Goal: Information Seeking & Learning: Learn about a topic

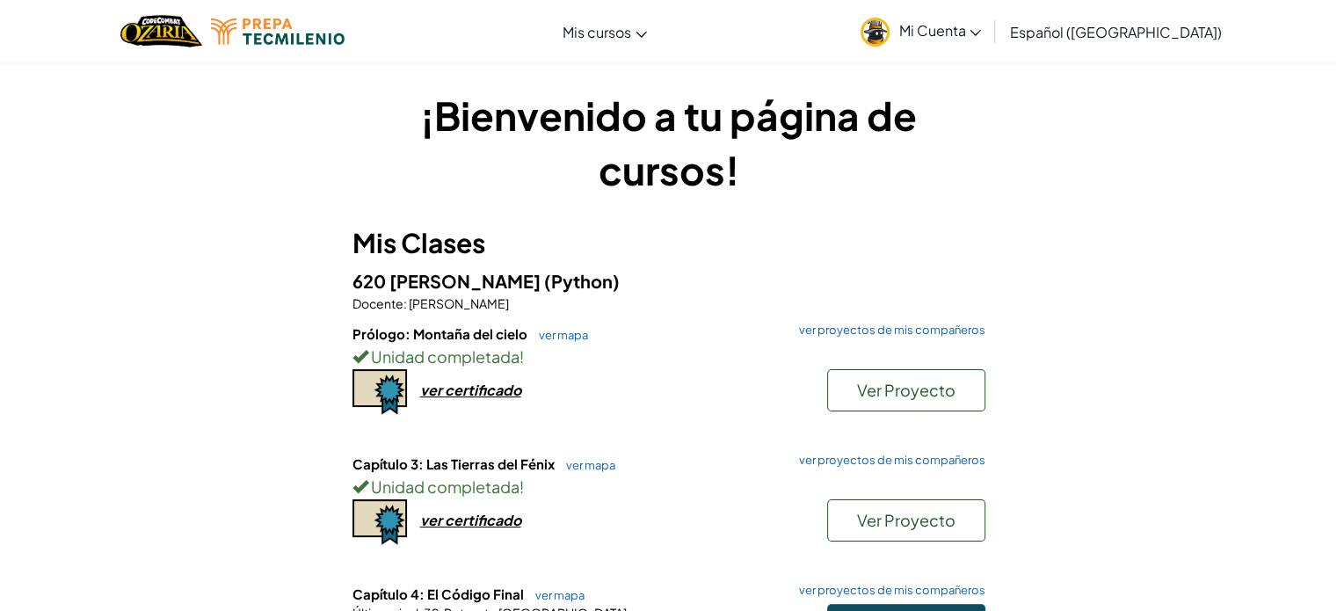
scroll to position [406, 0]
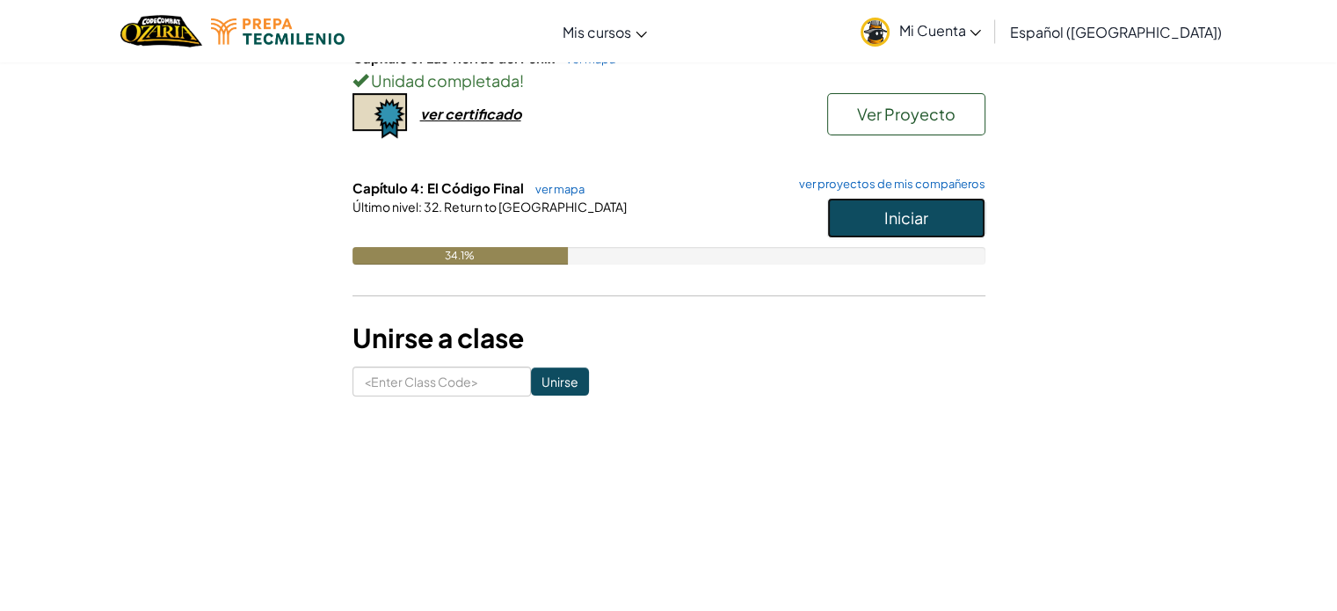
click at [879, 198] on button "Iniciar" at bounding box center [906, 218] width 158 height 40
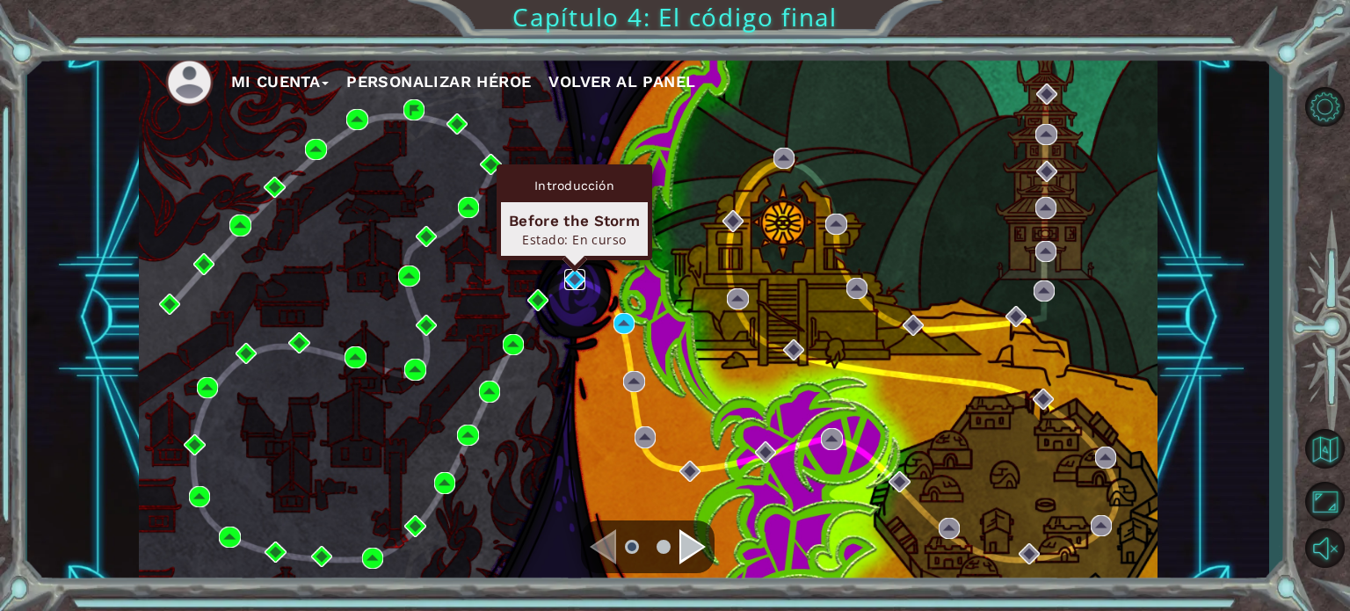
click at [578, 283] on img at bounding box center [574, 279] width 21 height 21
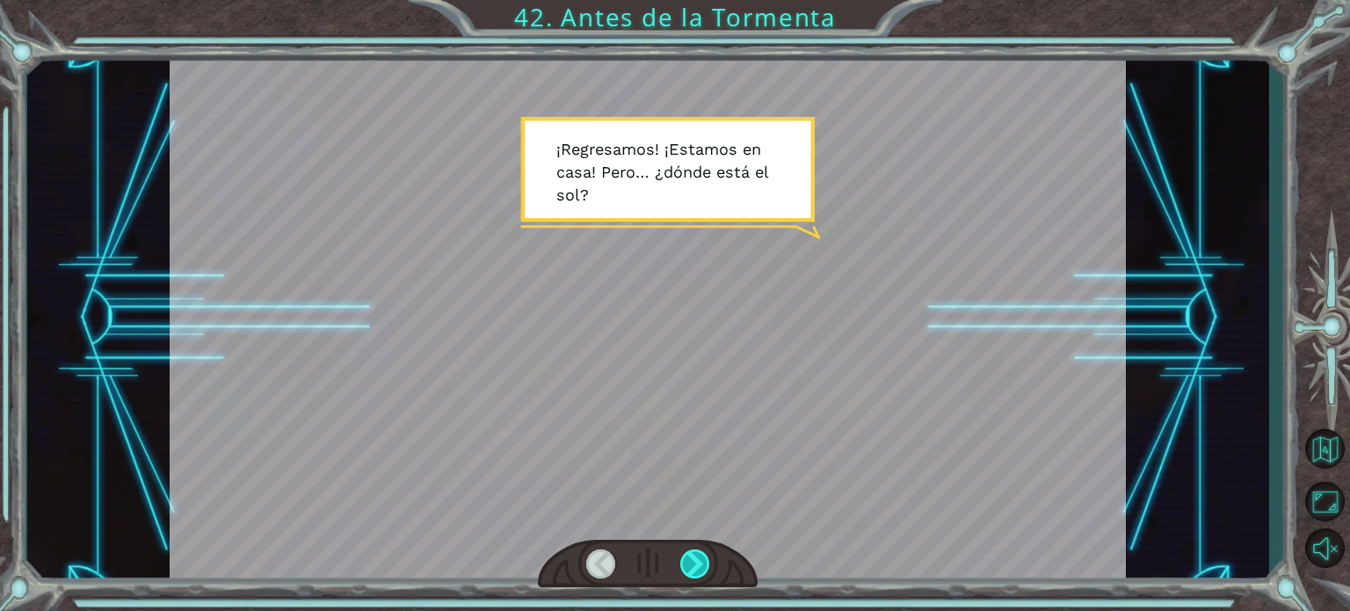
click at [699, 553] on div at bounding box center [695, 563] width 30 height 29
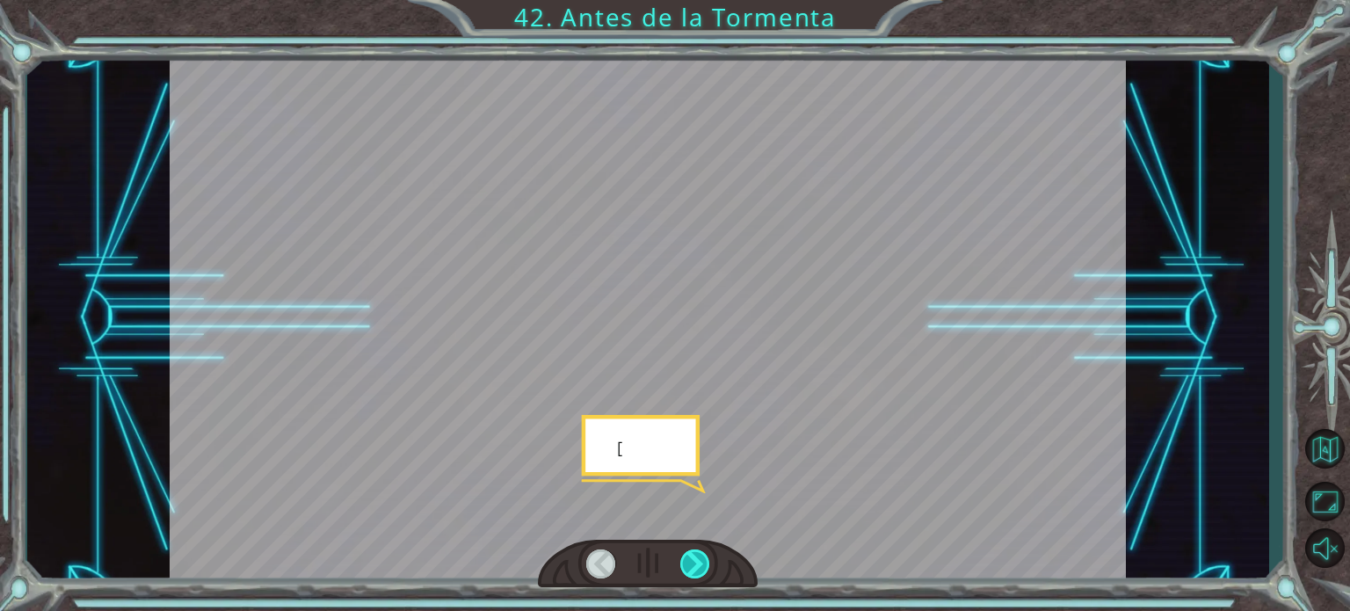
click at [699, 553] on div at bounding box center [695, 563] width 30 height 29
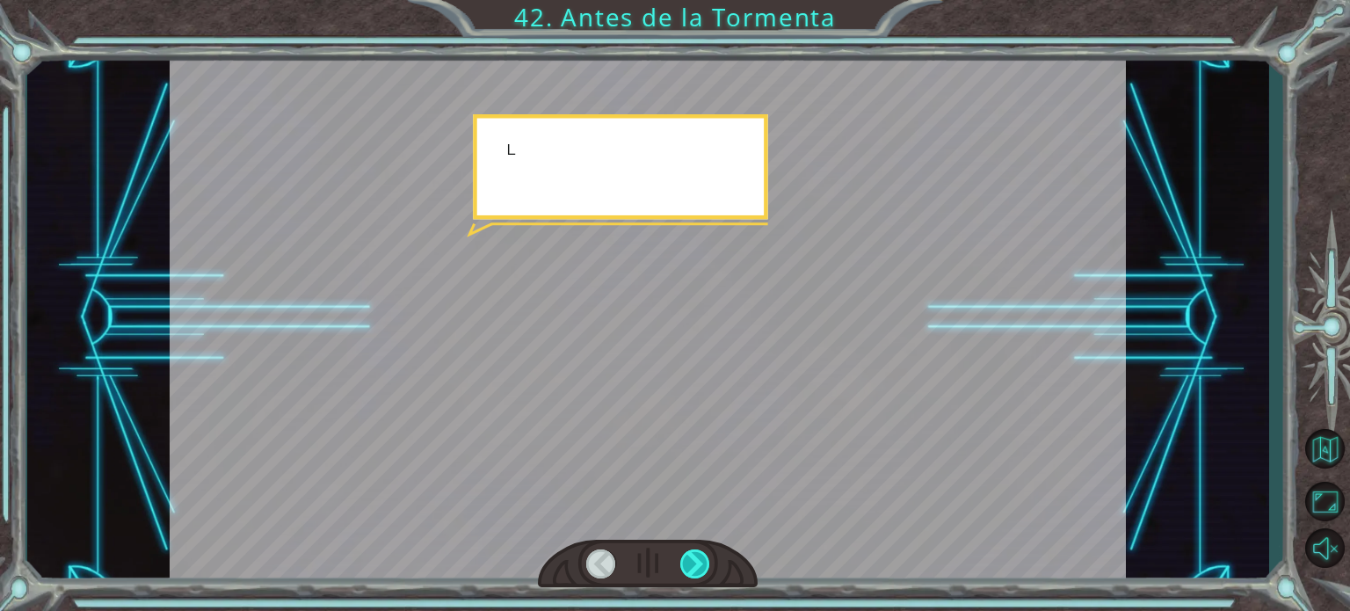
click at [699, 553] on div at bounding box center [695, 563] width 30 height 29
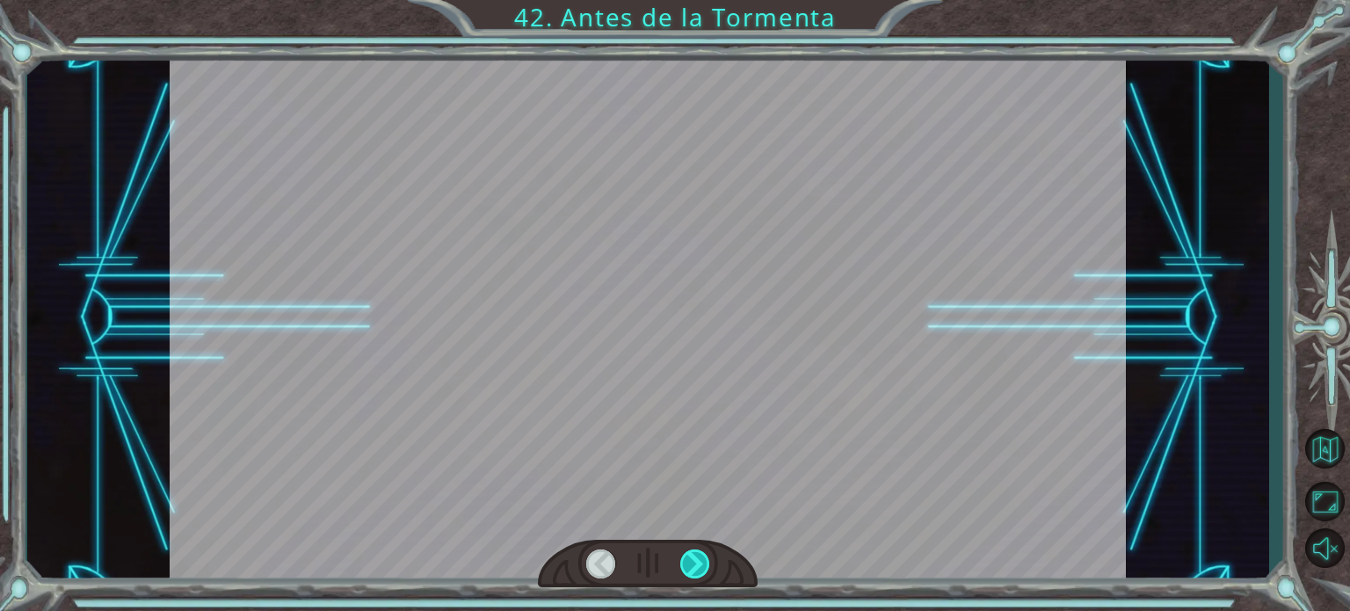
click at [699, 553] on div at bounding box center [695, 563] width 30 height 29
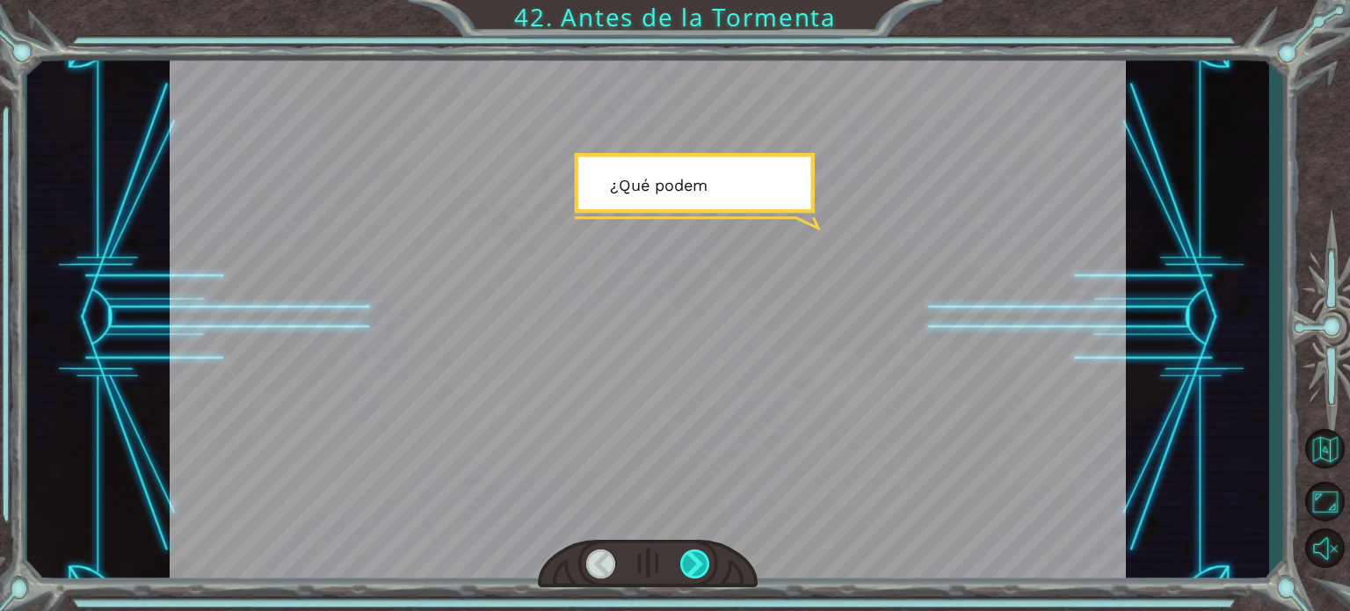
click at [699, 553] on div at bounding box center [695, 563] width 30 height 29
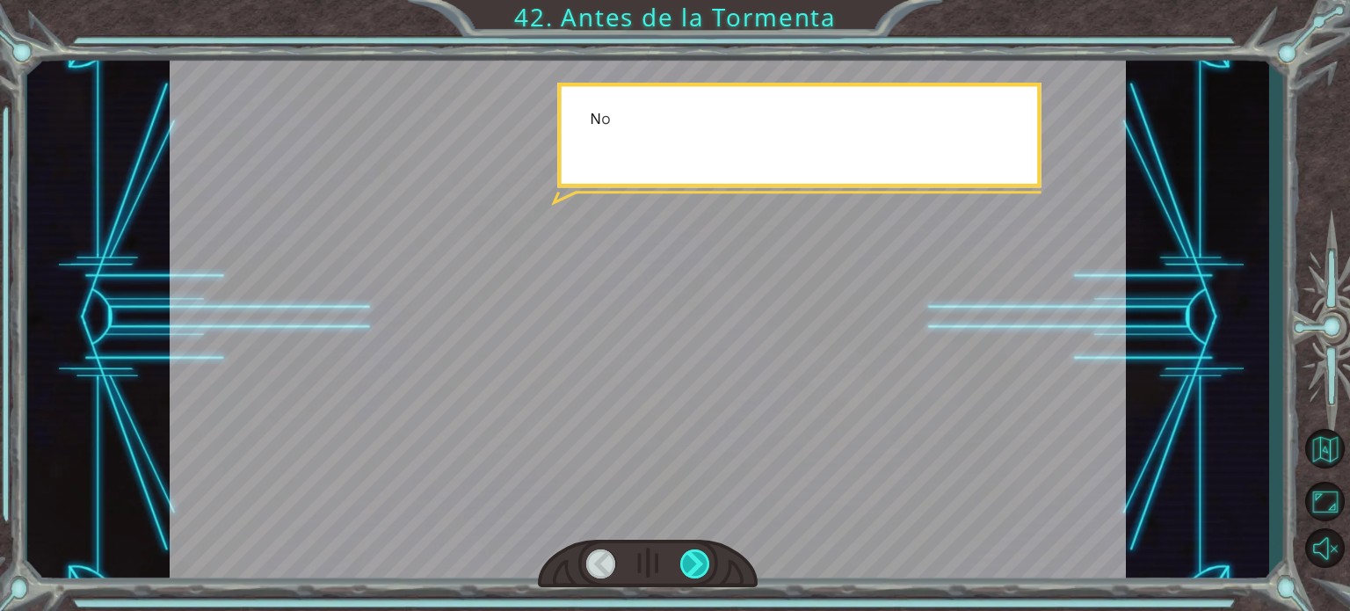
click at [699, 553] on div at bounding box center [695, 563] width 30 height 29
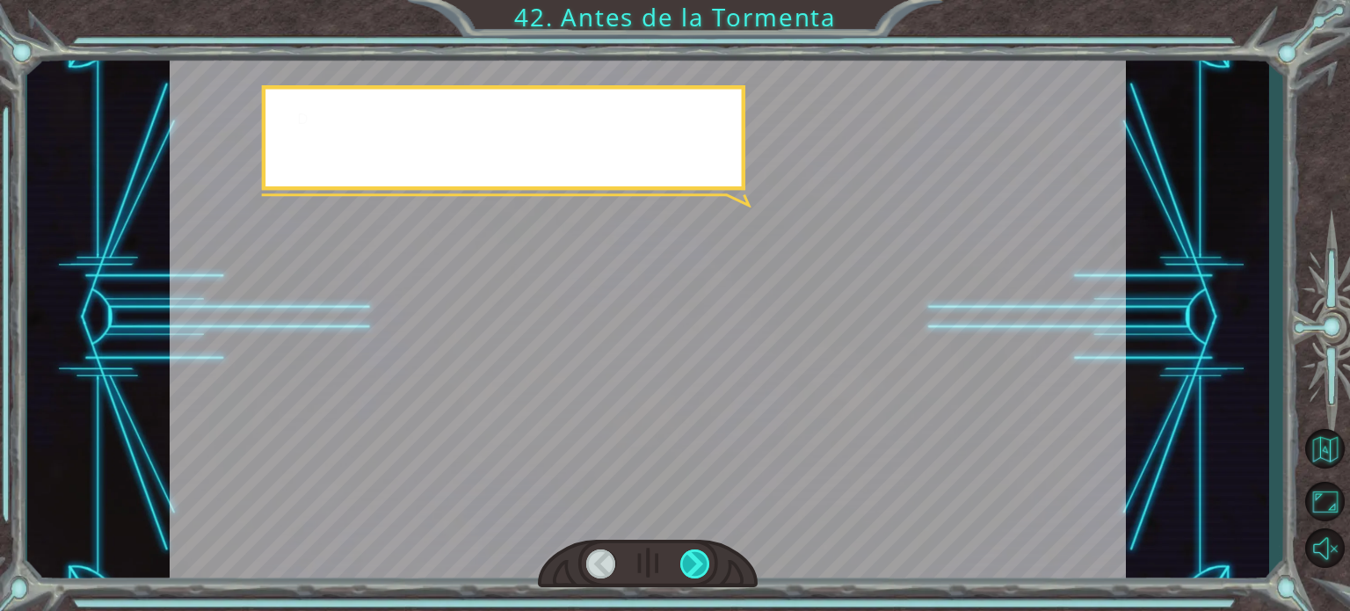
click at [699, 553] on div at bounding box center [695, 563] width 30 height 29
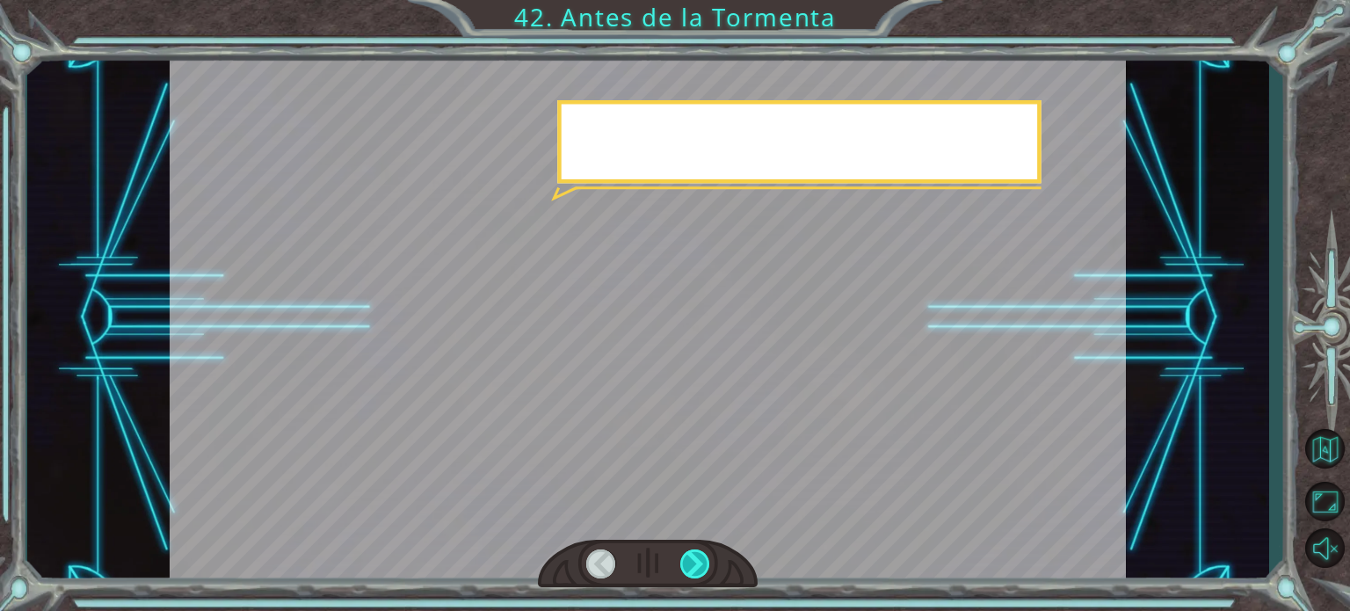
click at [699, 553] on div at bounding box center [695, 563] width 30 height 29
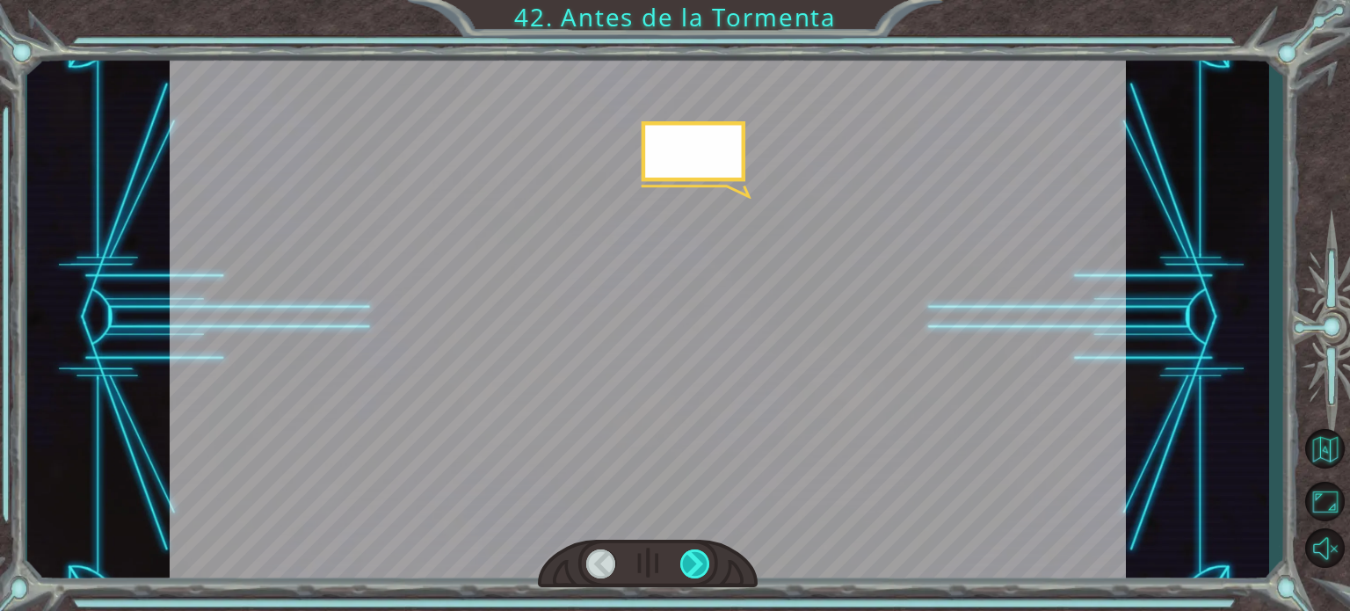
click at [699, 553] on div at bounding box center [695, 563] width 30 height 29
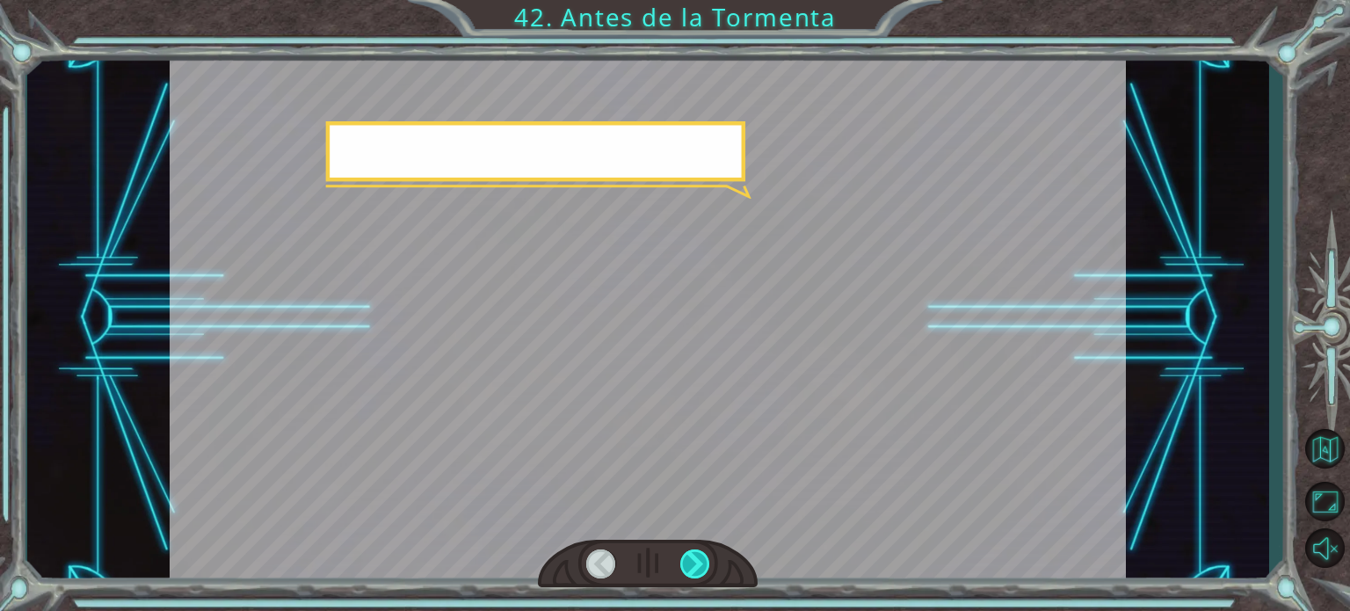
click at [699, 553] on div at bounding box center [695, 563] width 30 height 29
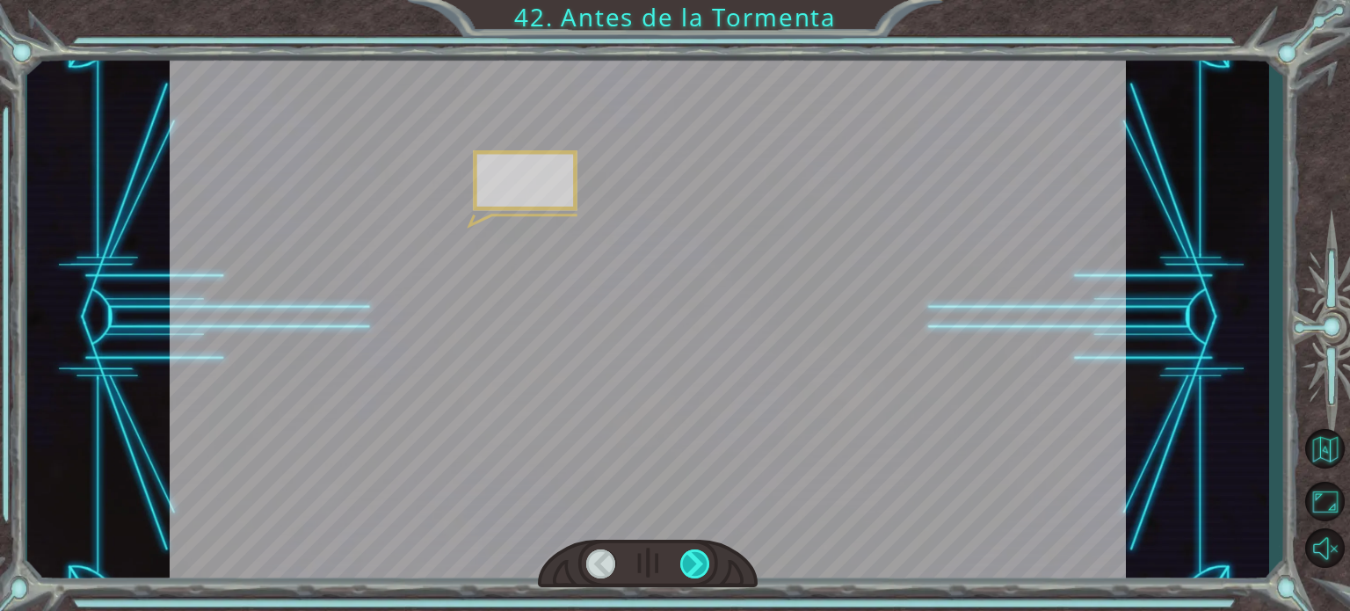
click at [699, 553] on div at bounding box center [695, 563] width 30 height 29
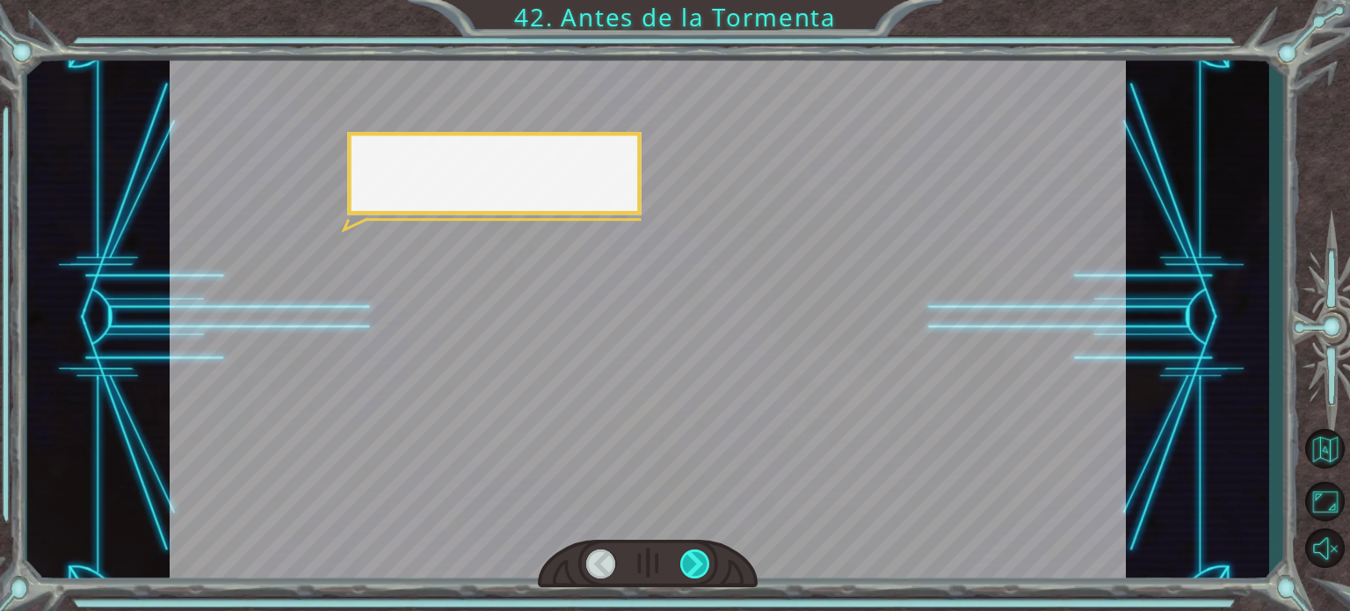
click at [699, 553] on div at bounding box center [695, 563] width 30 height 29
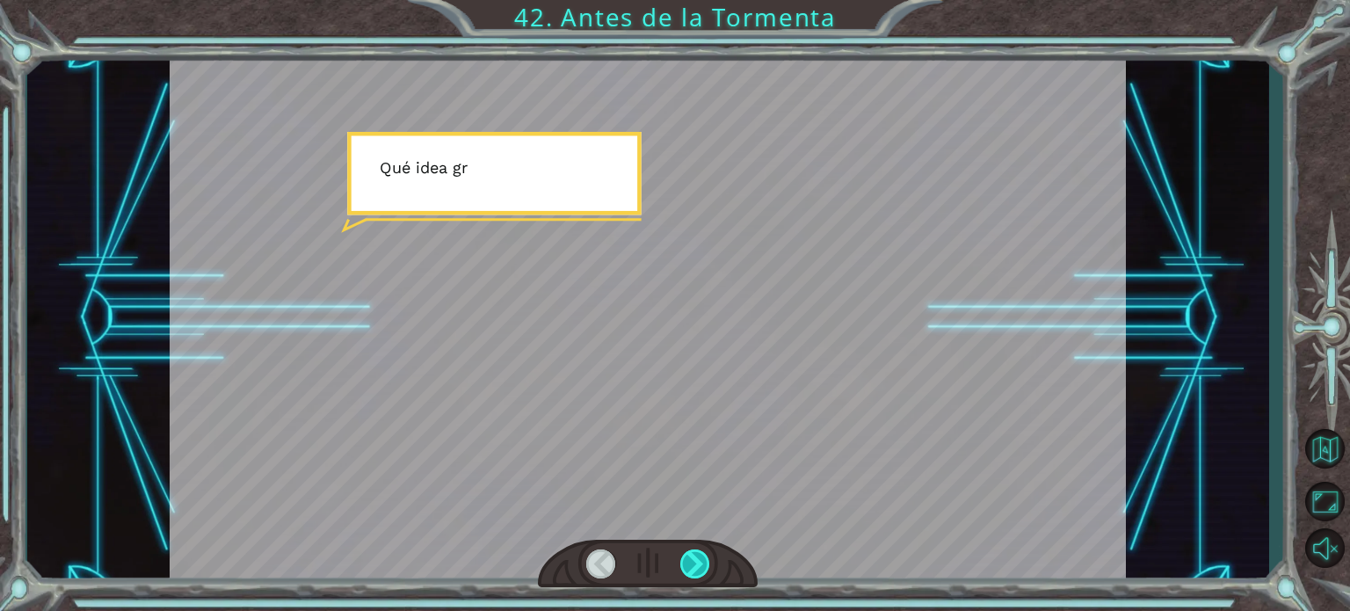
click at [699, 553] on div at bounding box center [695, 563] width 30 height 29
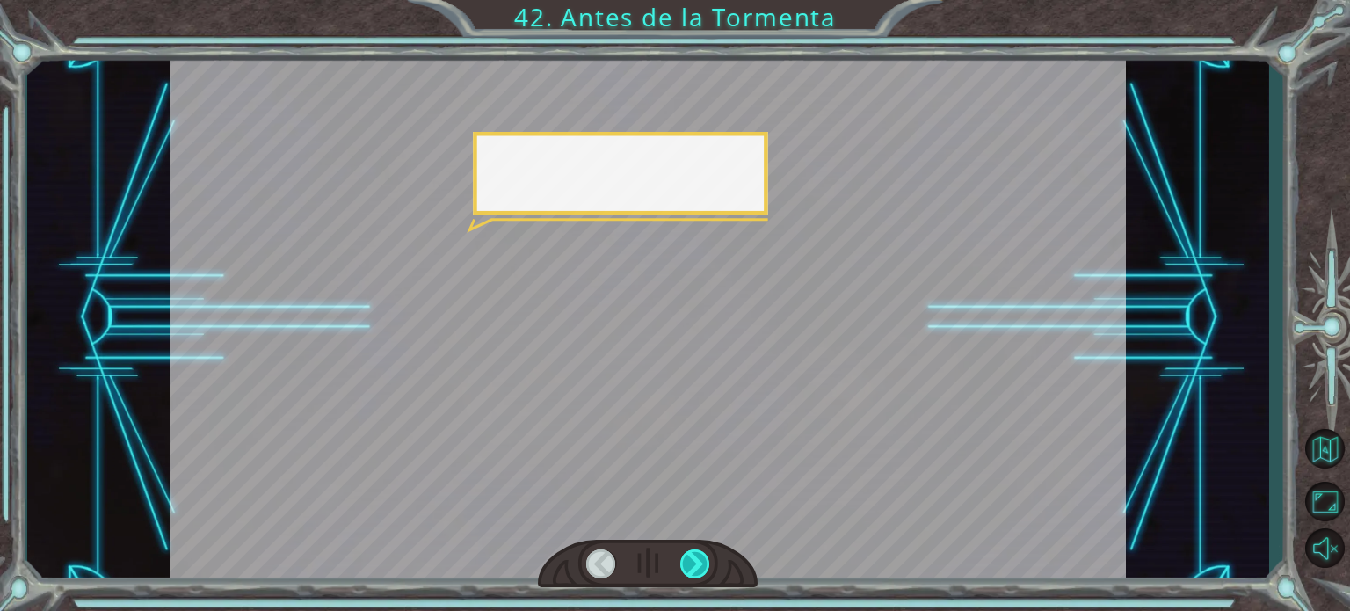
click at [699, 553] on div at bounding box center [695, 563] width 30 height 29
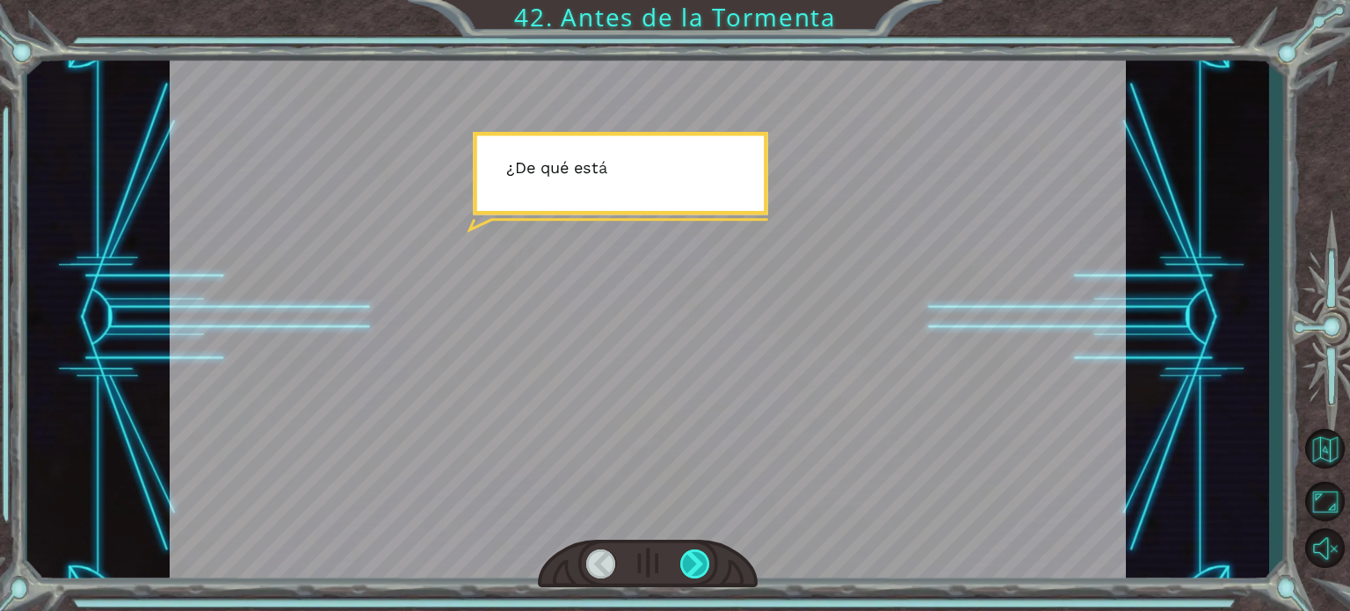
click at [699, 553] on div at bounding box center [695, 563] width 30 height 29
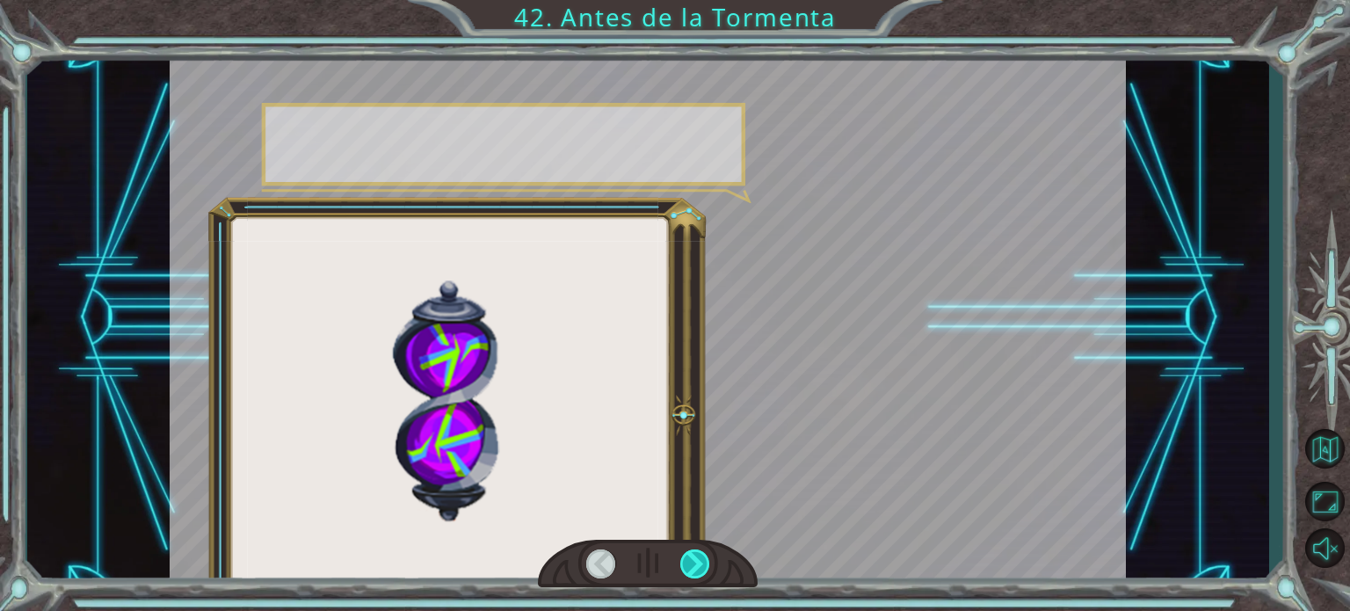
click at [699, 553] on div at bounding box center [695, 563] width 30 height 29
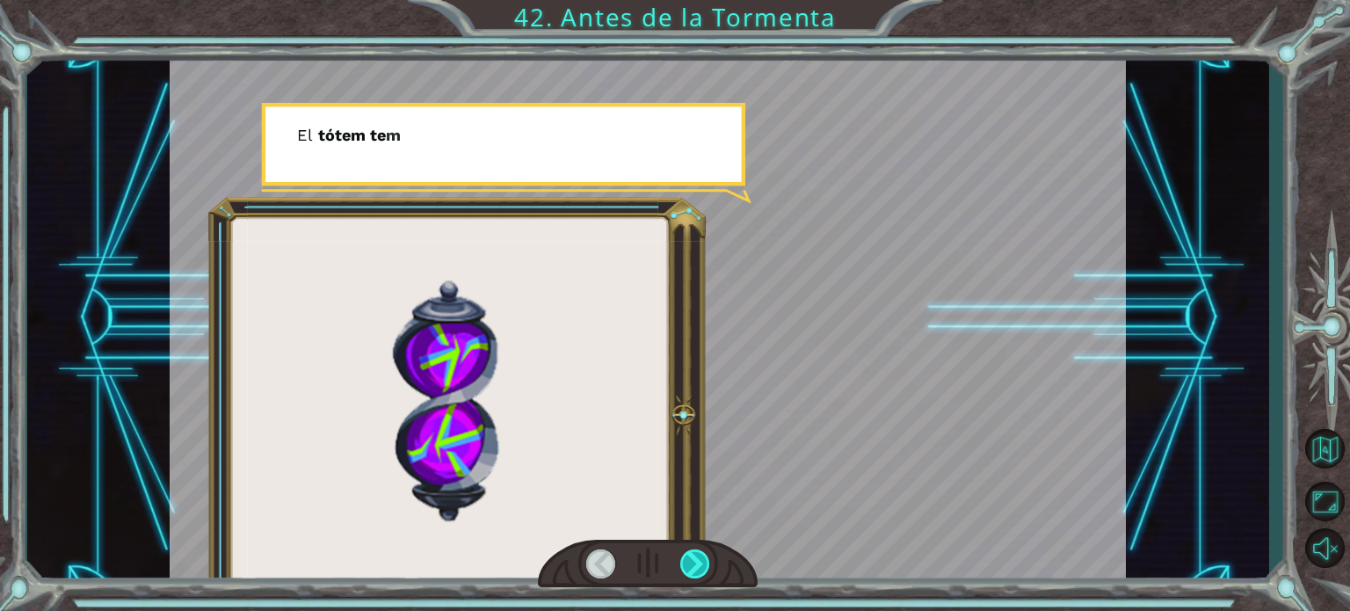
click at [699, 553] on div at bounding box center [695, 563] width 30 height 29
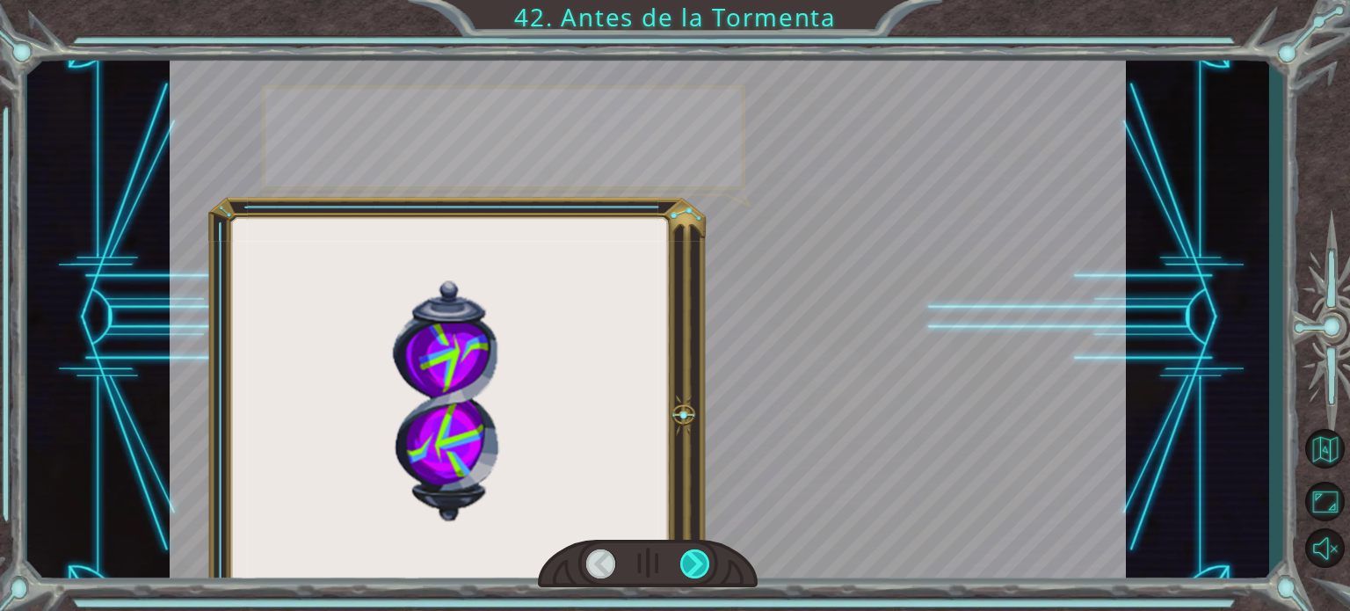
click at [699, 553] on div at bounding box center [695, 563] width 30 height 29
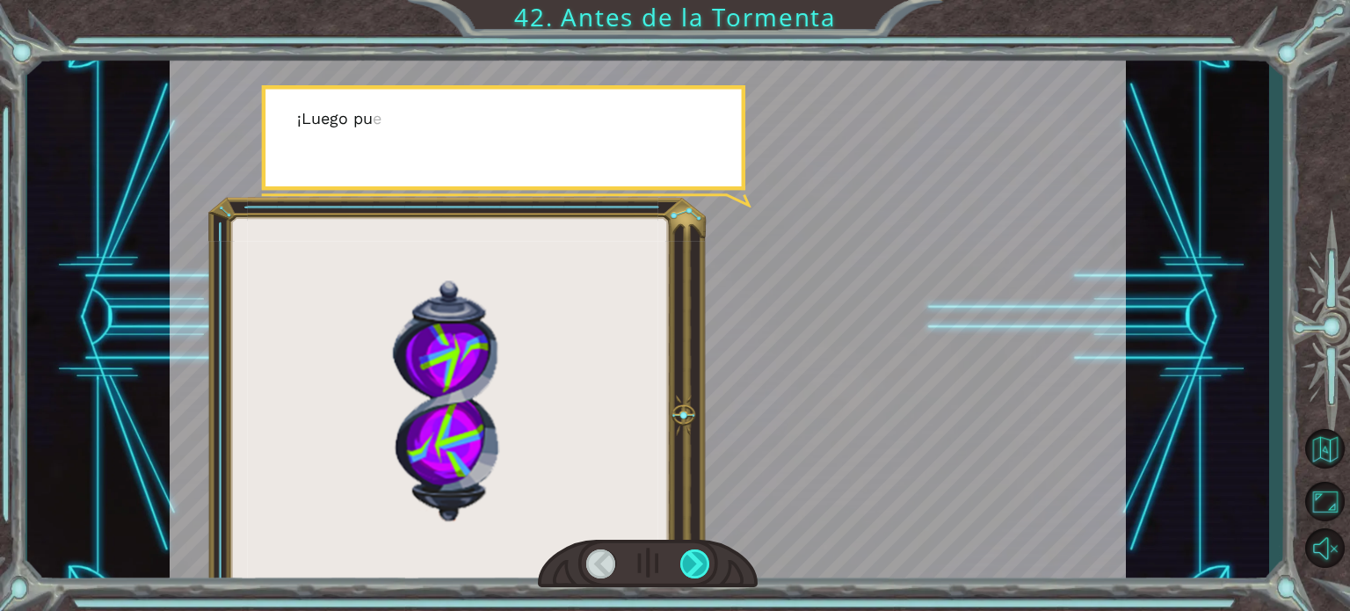
click at [699, 553] on div at bounding box center [695, 563] width 30 height 29
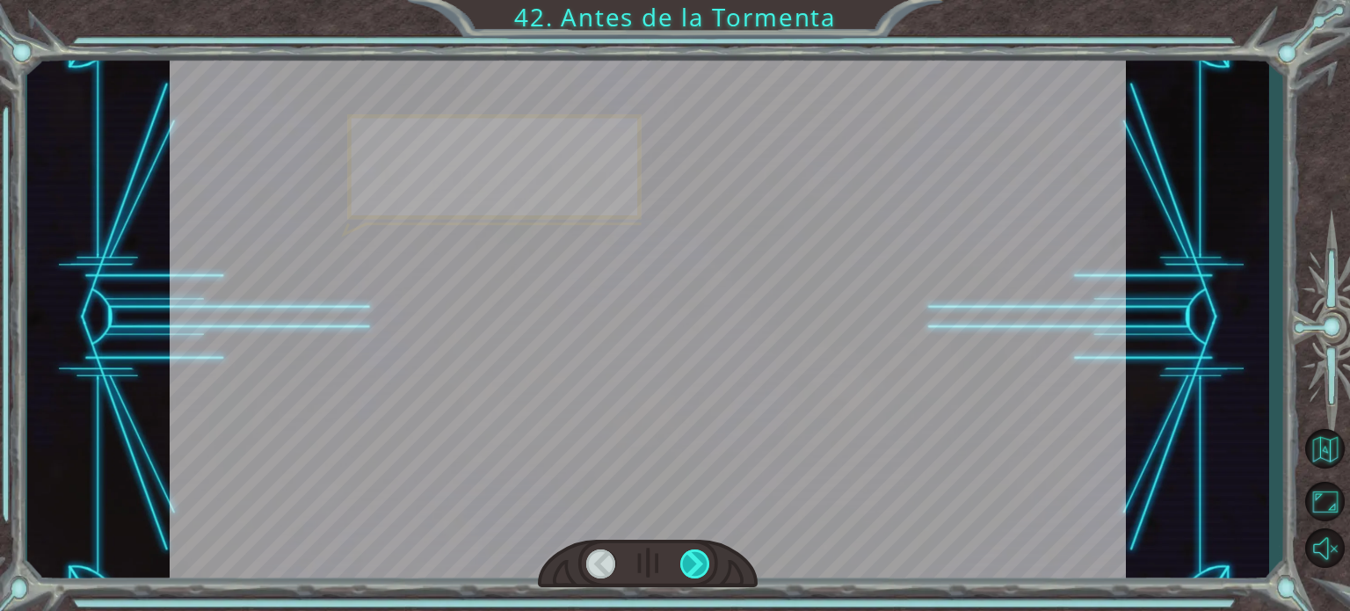
click at [699, 553] on div at bounding box center [695, 563] width 30 height 29
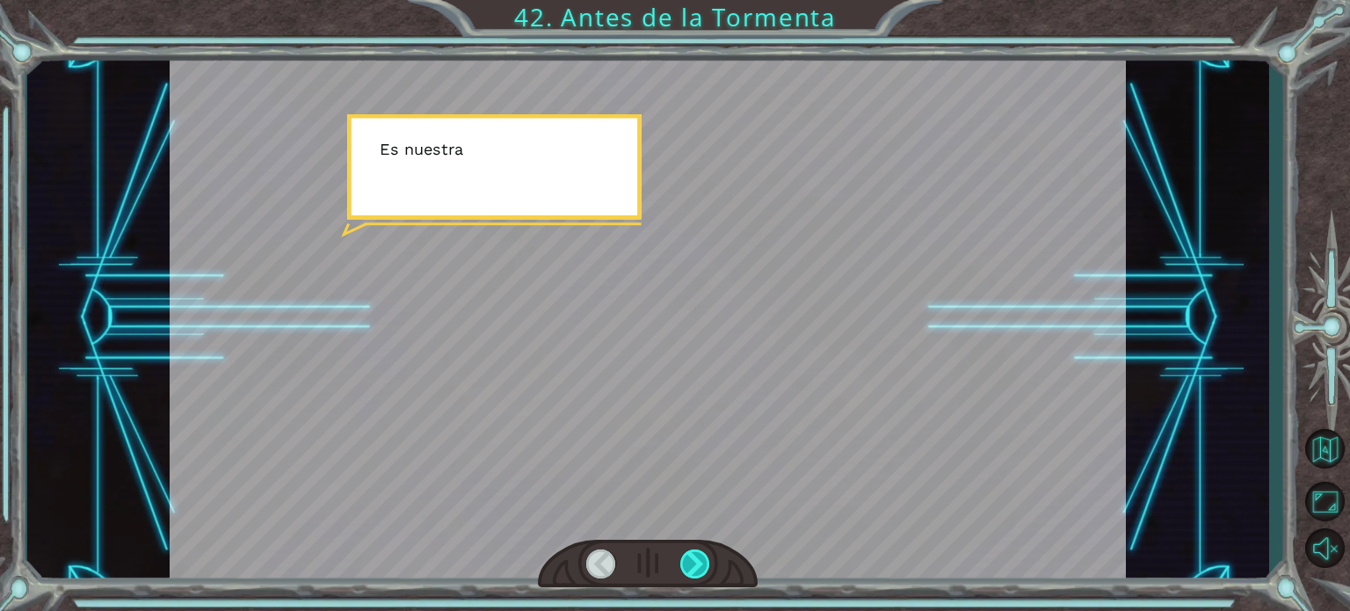
click at [699, 553] on div at bounding box center [695, 563] width 30 height 29
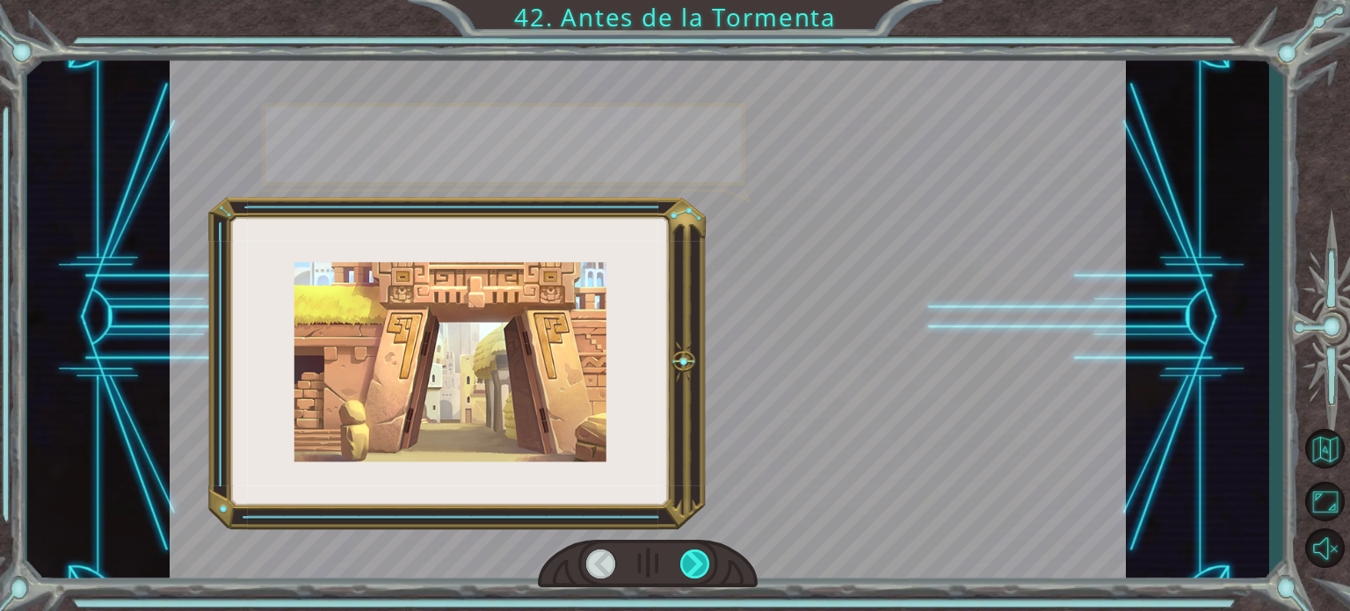
click at [699, 553] on div at bounding box center [695, 563] width 30 height 29
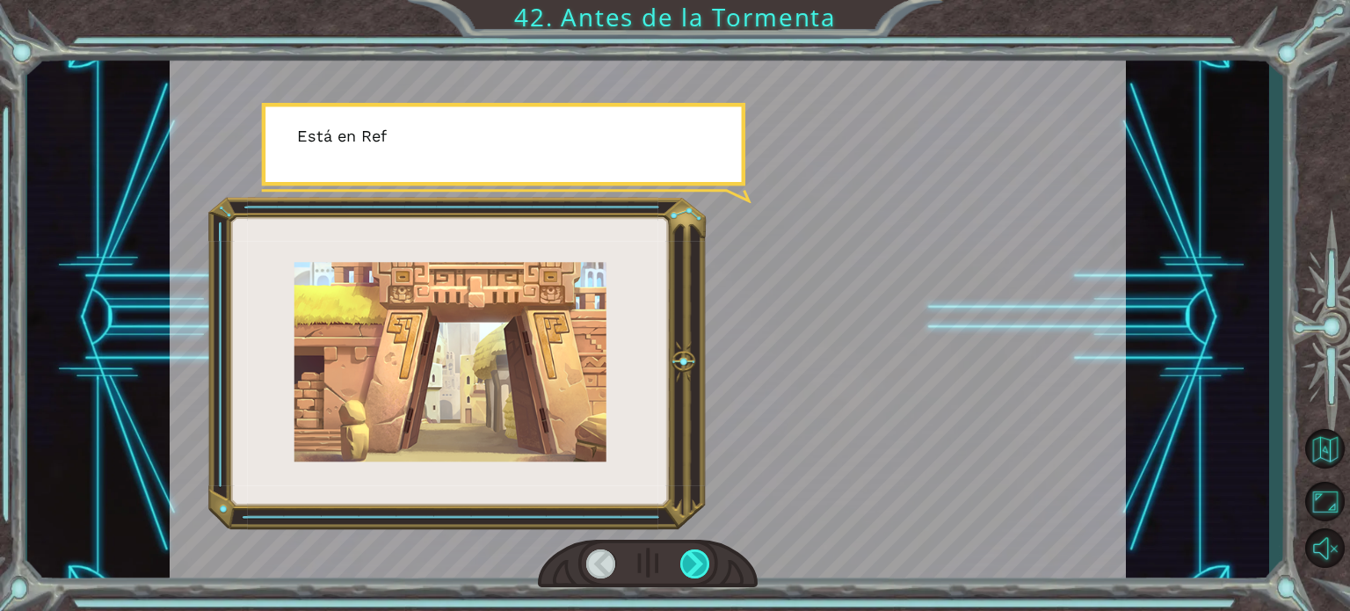
click at [699, 553] on div at bounding box center [695, 563] width 30 height 29
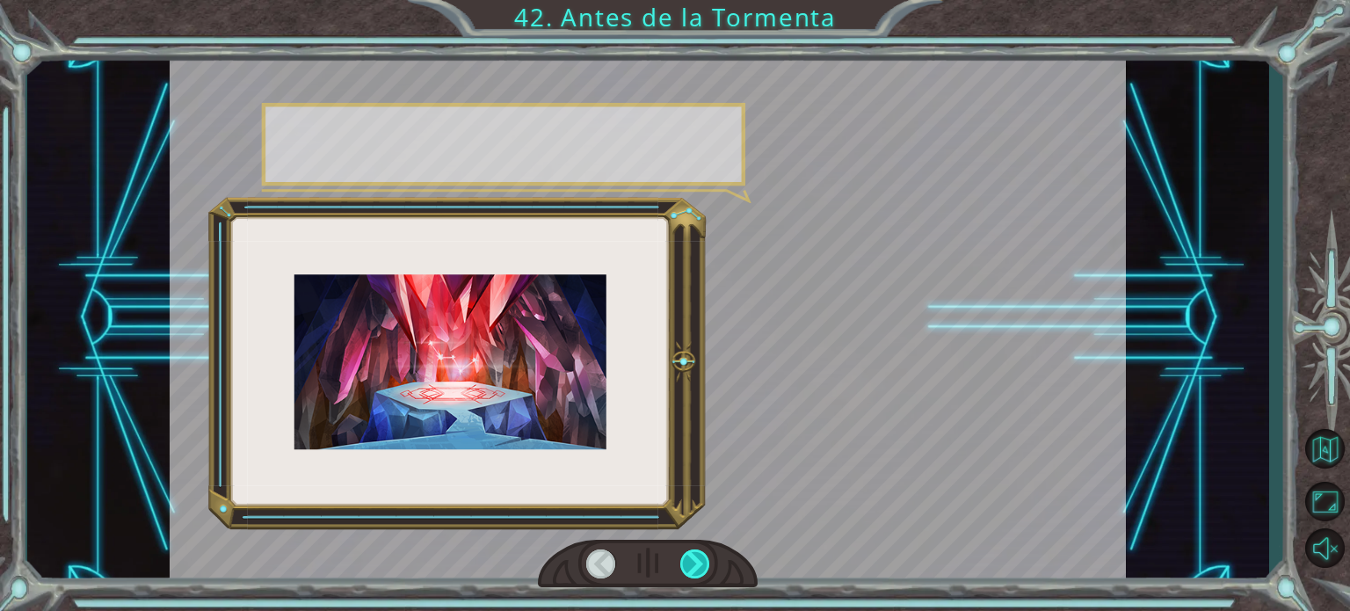
click at [699, 553] on div at bounding box center [695, 563] width 30 height 29
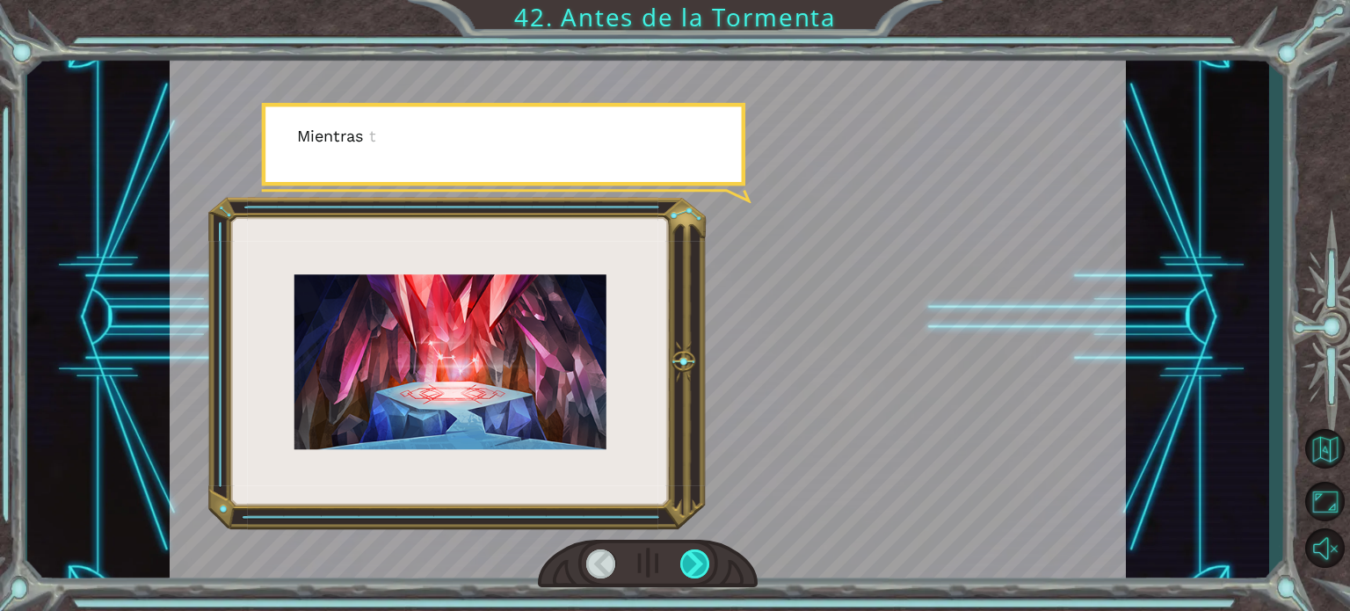
click at [699, 553] on div at bounding box center [695, 563] width 30 height 29
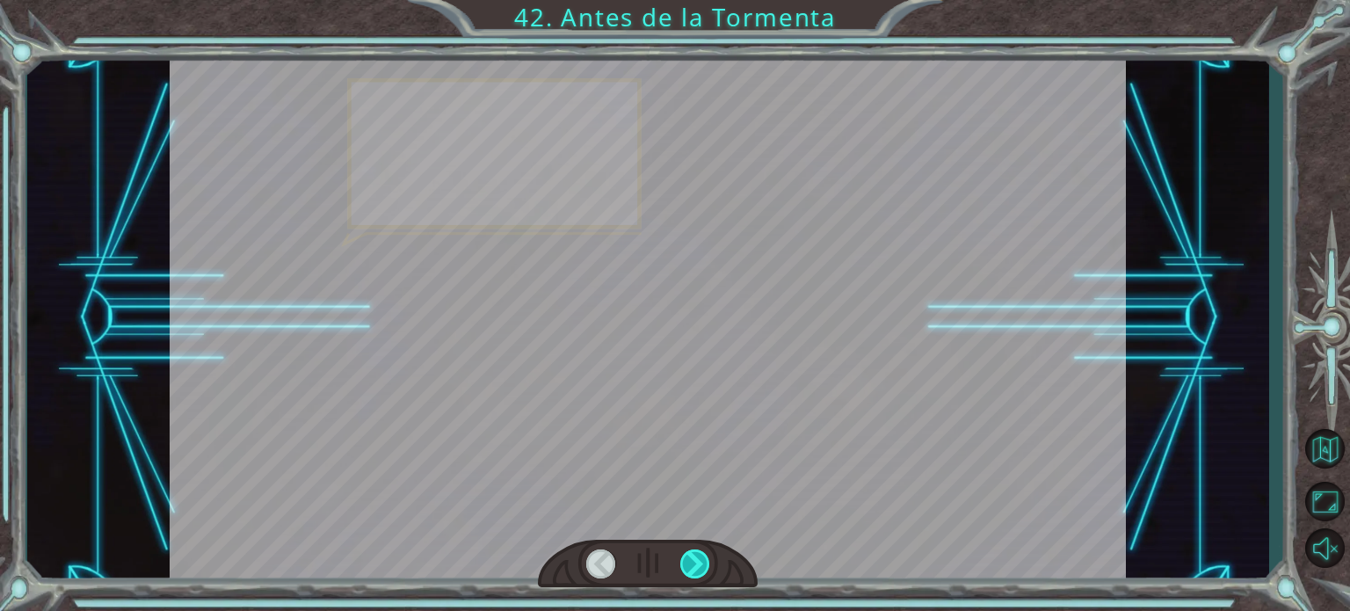
click at [699, 553] on div at bounding box center [695, 563] width 30 height 29
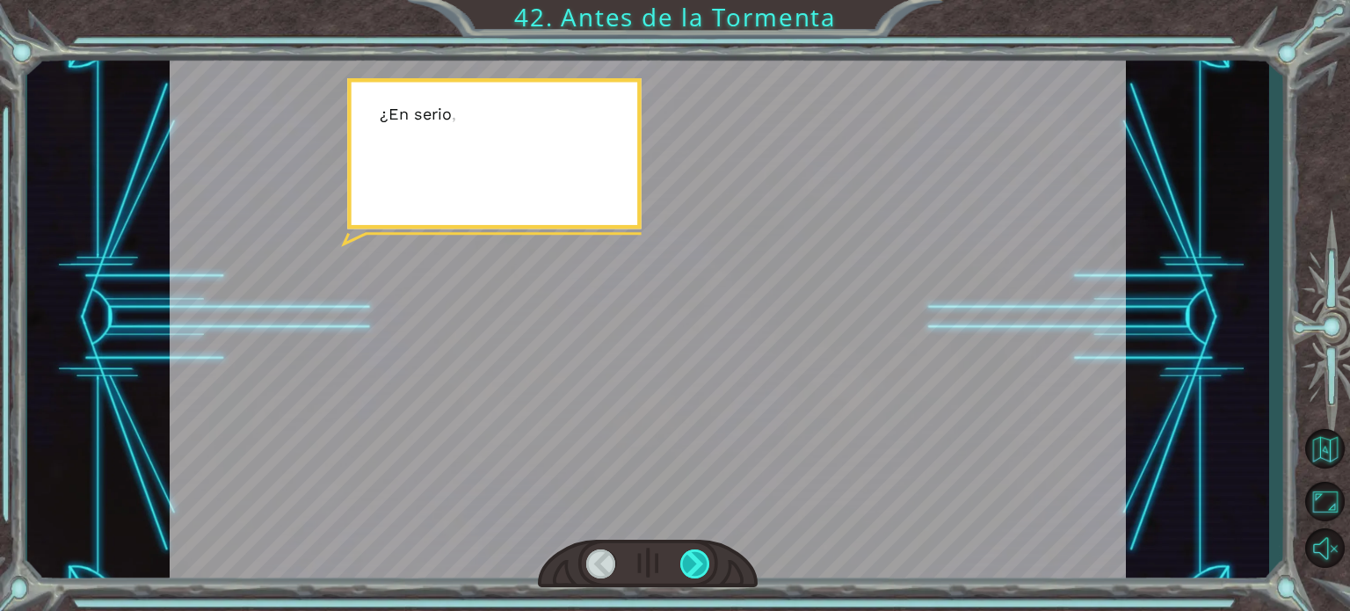
click at [699, 553] on div at bounding box center [695, 563] width 30 height 29
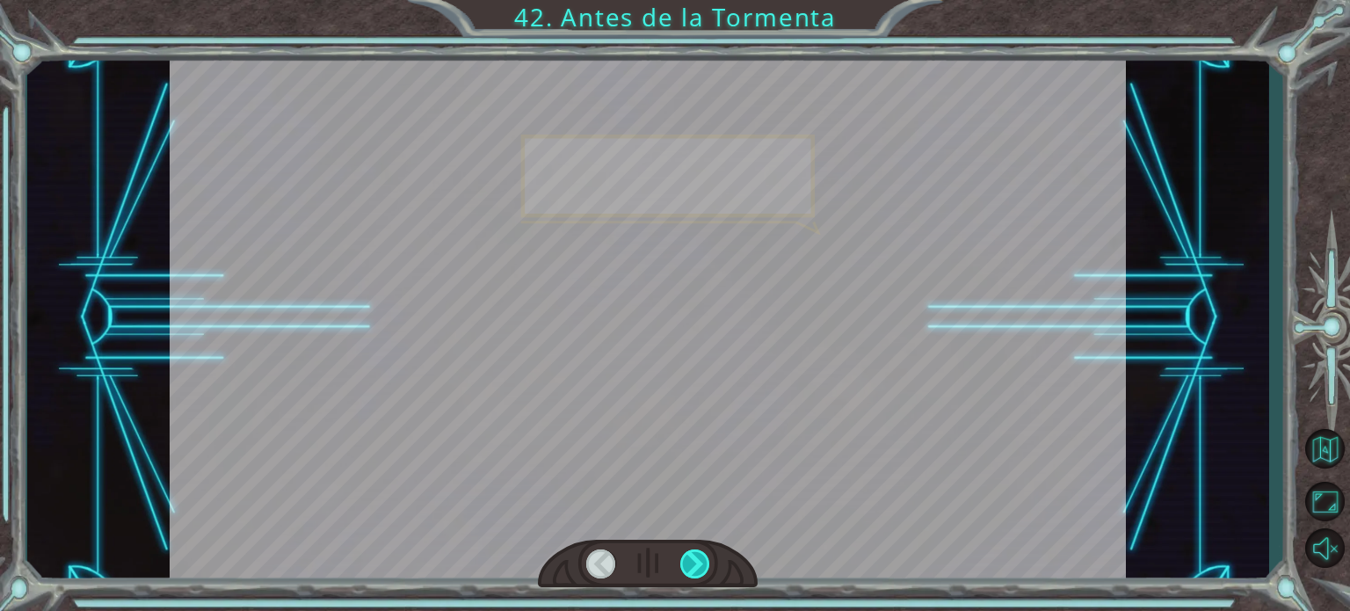
click at [699, 553] on div at bounding box center [695, 563] width 30 height 29
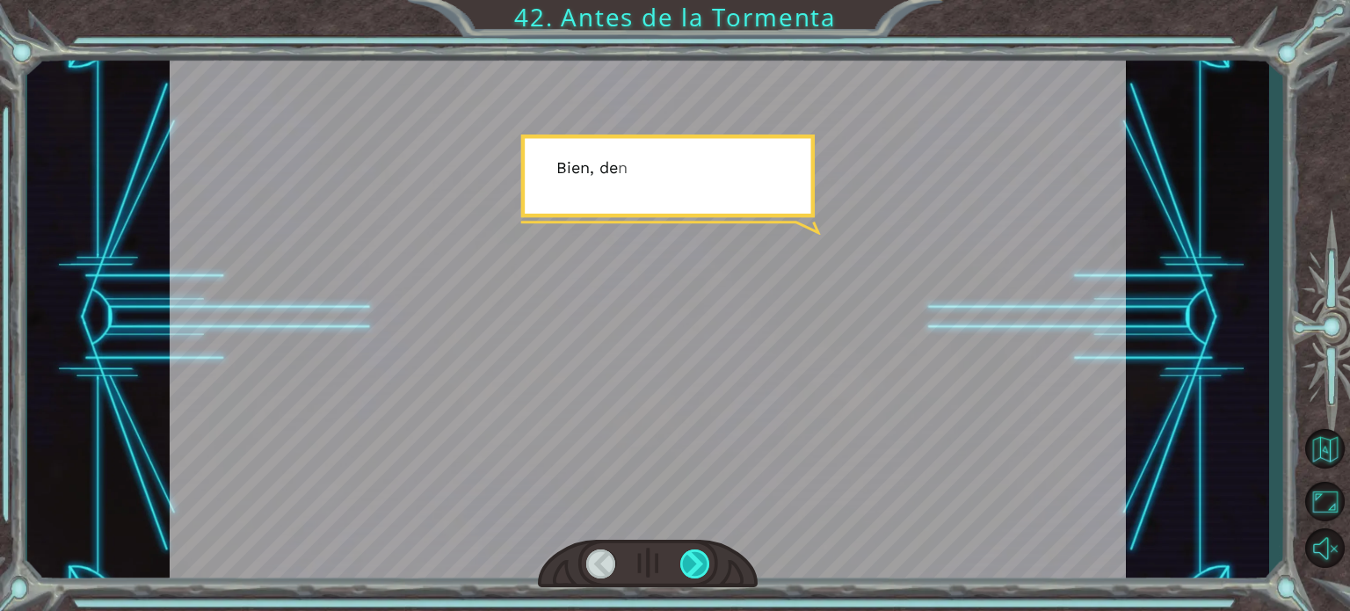
click at [699, 553] on div at bounding box center [695, 563] width 30 height 29
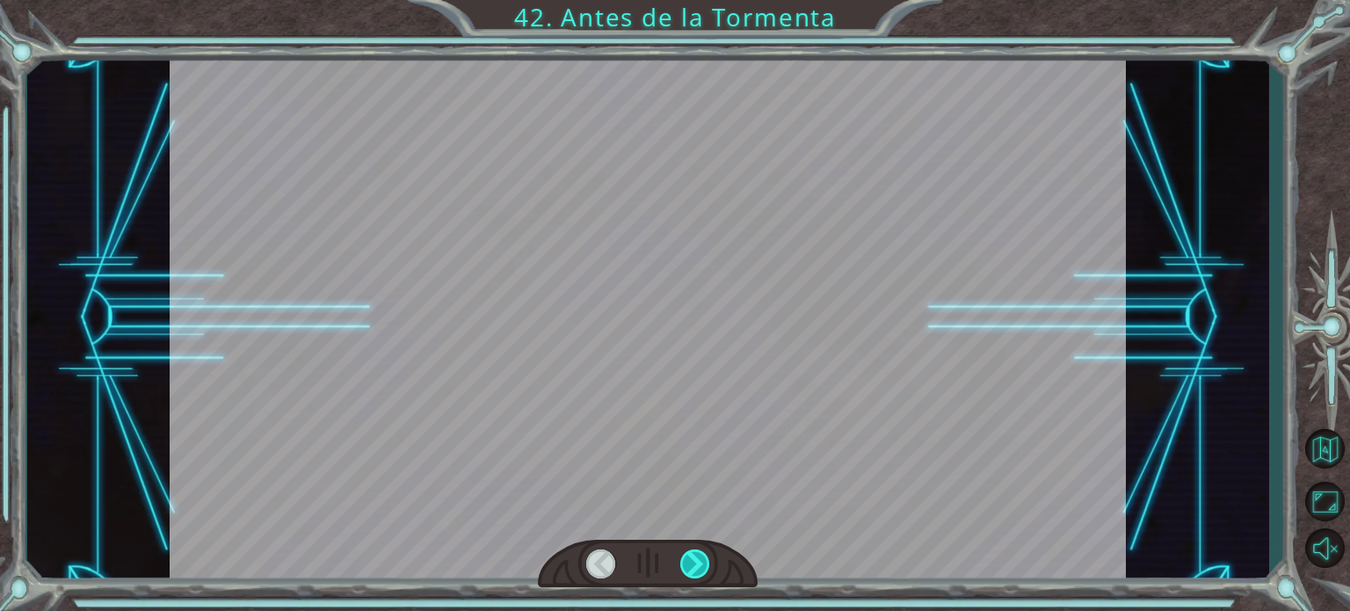
click at [699, 553] on div at bounding box center [695, 563] width 30 height 29
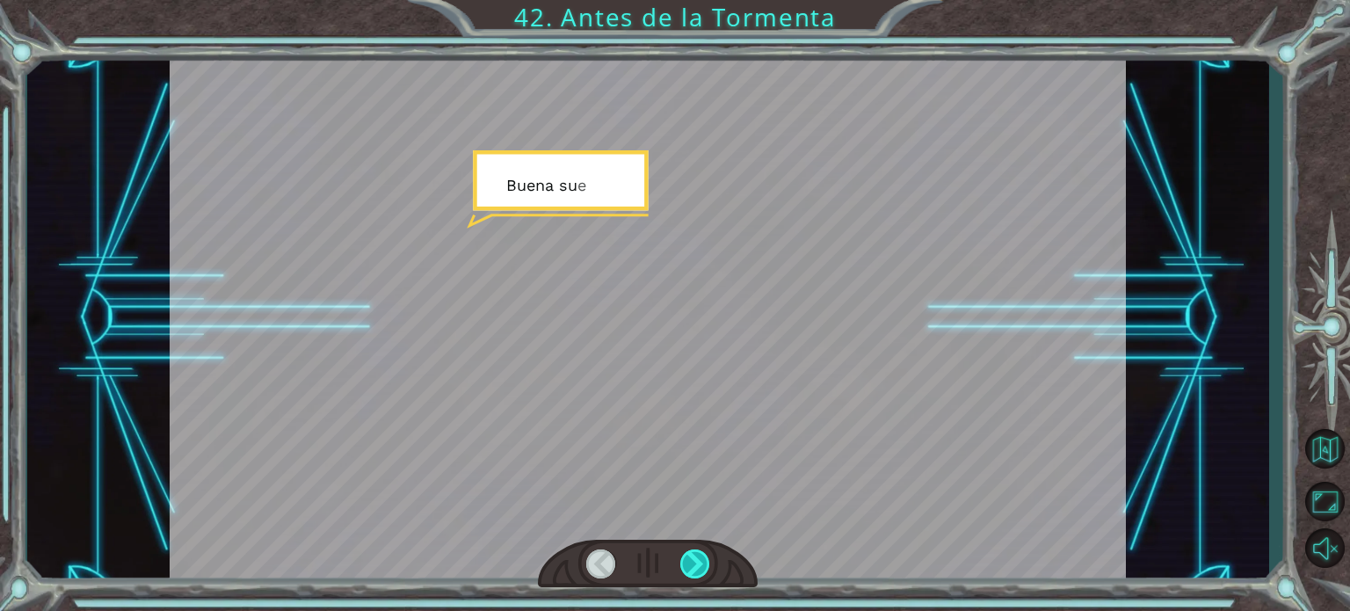
click at [699, 553] on div at bounding box center [695, 563] width 30 height 29
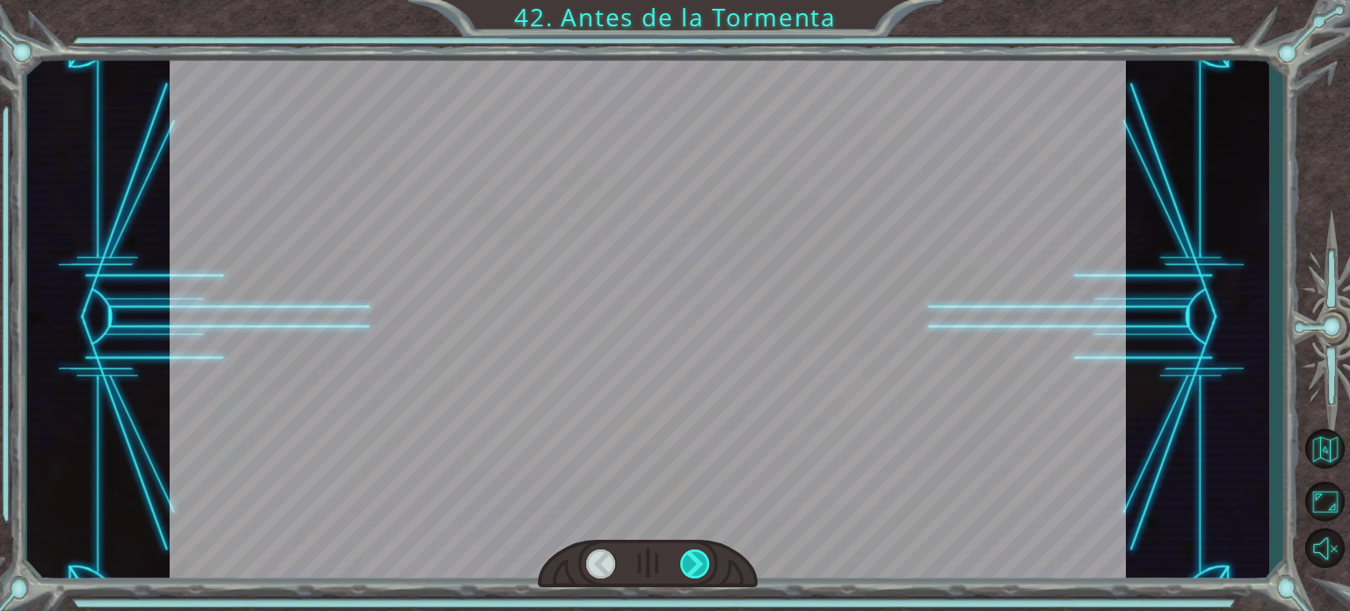
click at [699, 553] on div at bounding box center [695, 563] width 30 height 29
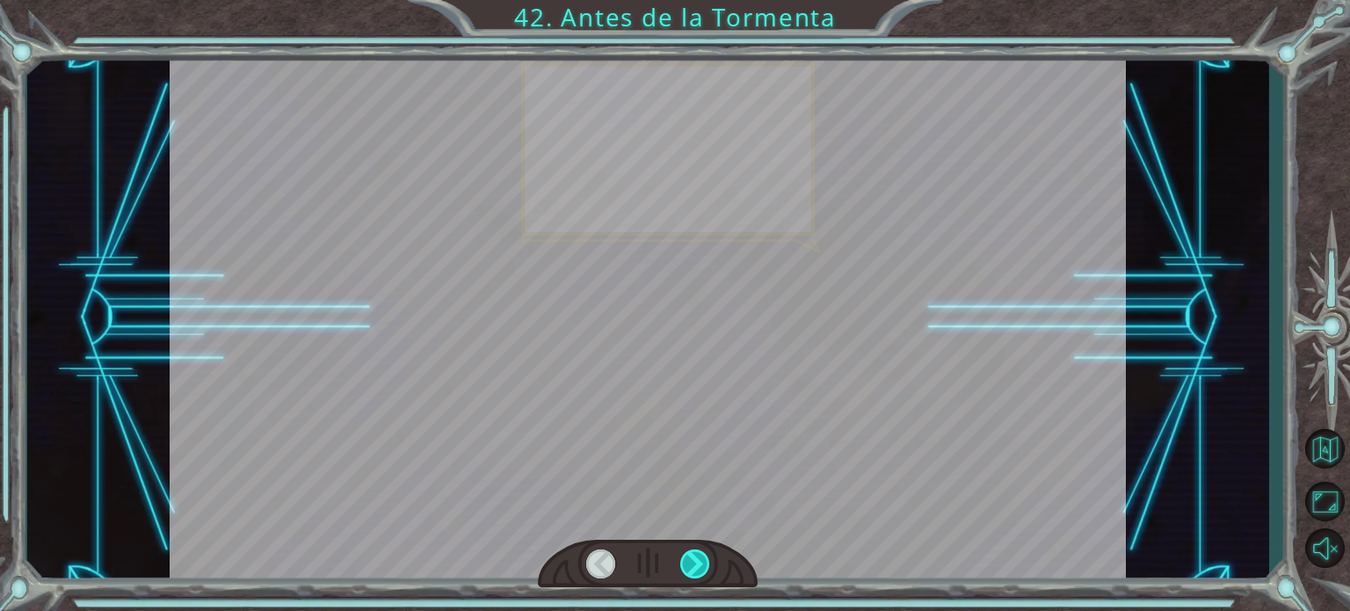
click at [699, 553] on div at bounding box center [695, 563] width 30 height 29
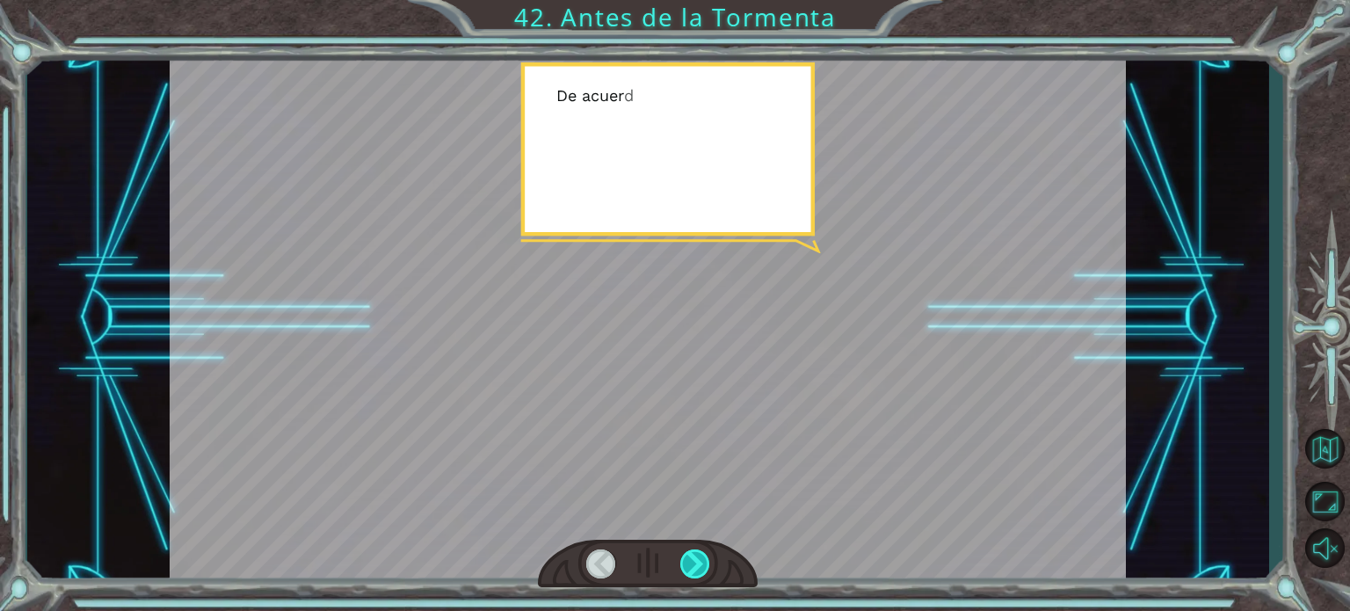
click at [699, 553] on div at bounding box center [695, 563] width 30 height 29
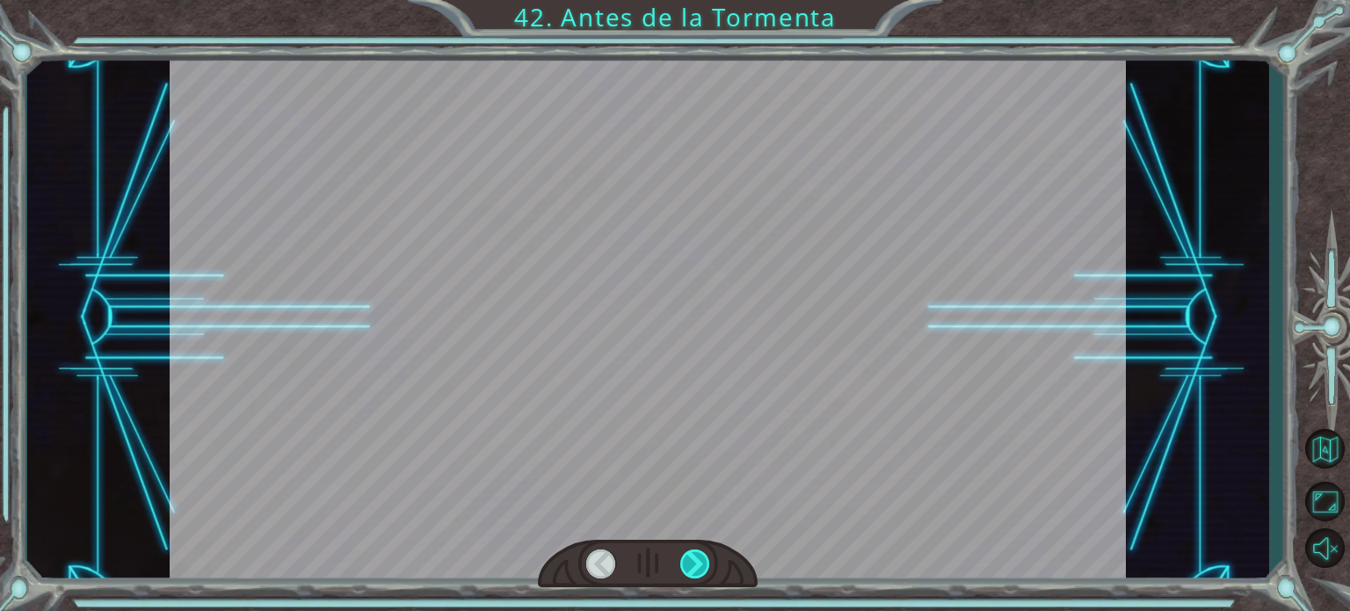
click at [699, 553] on div at bounding box center [695, 563] width 30 height 29
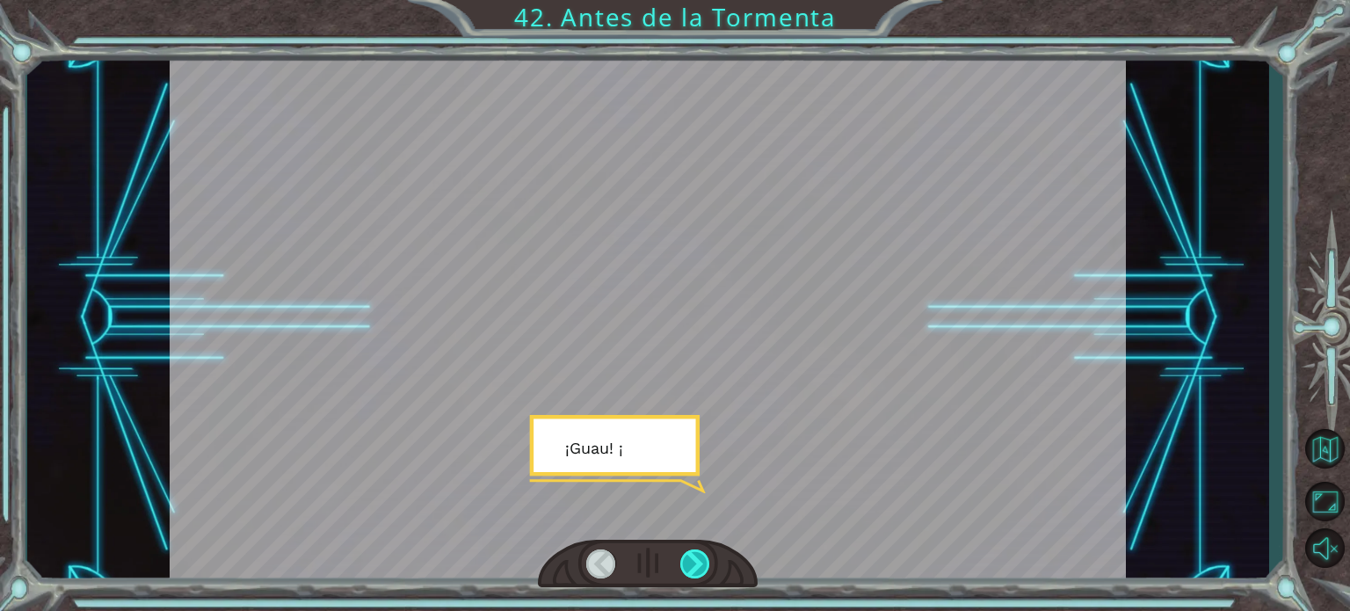
click at [699, 553] on div at bounding box center [695, 563] width 30 height 29
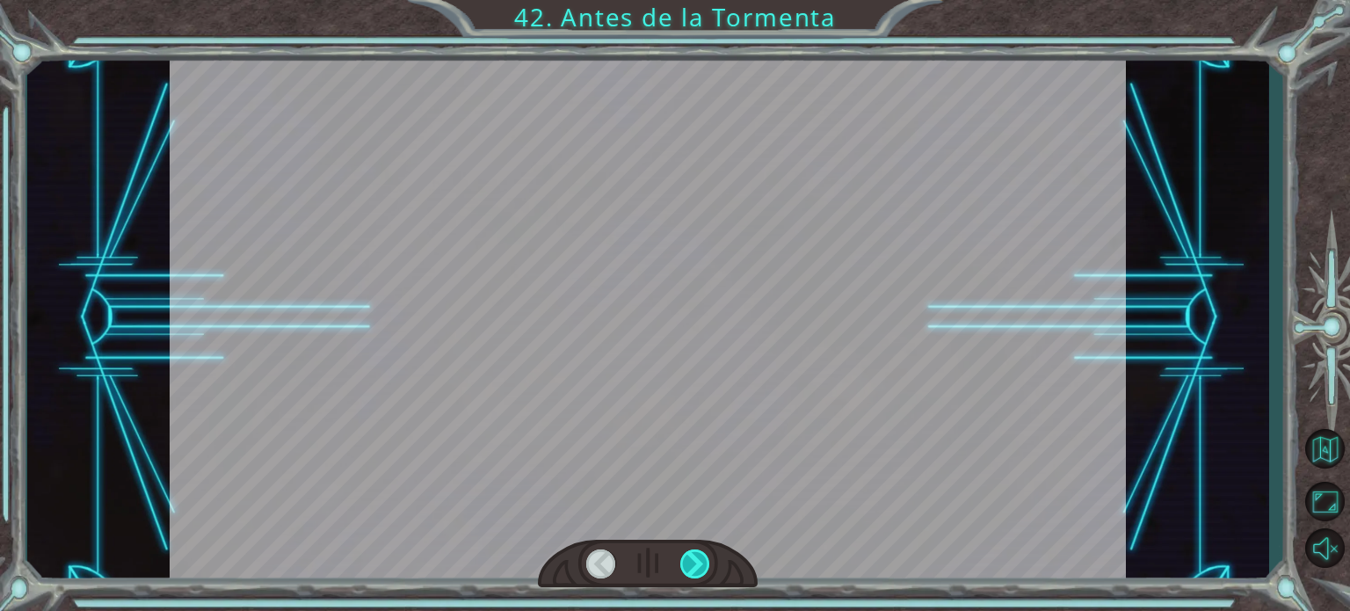
click at [699, 553] on div at bounding box center [695, 563] width 30 height 29
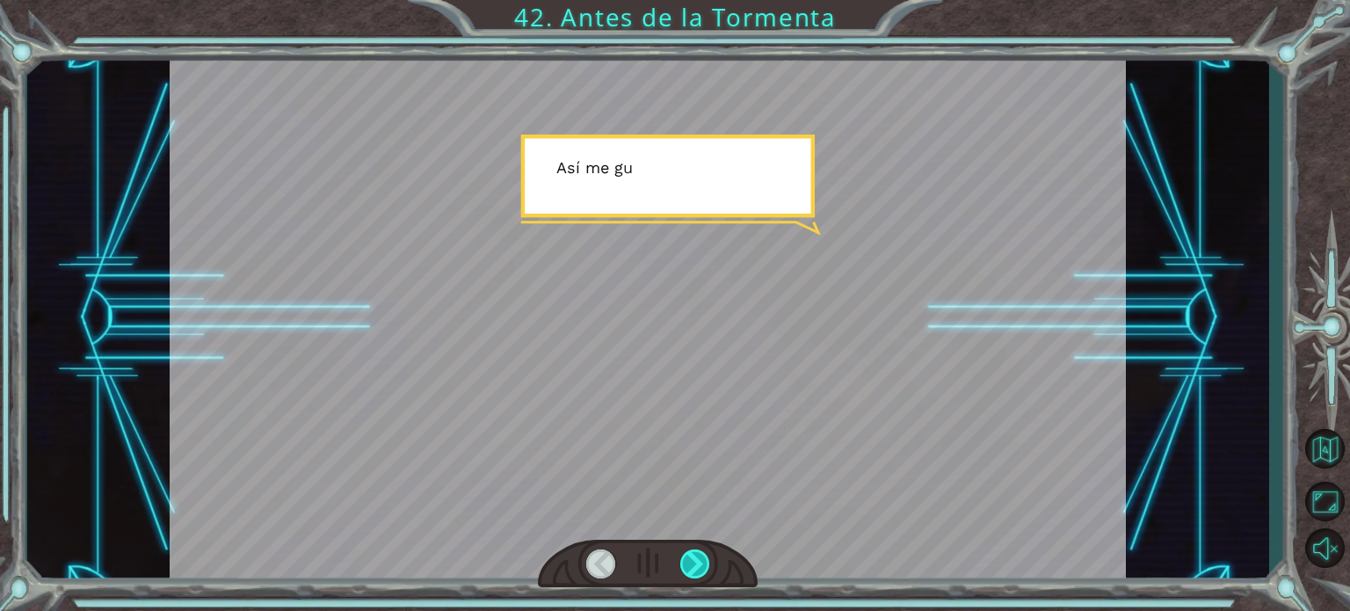
click at [699, 553] on div at bounding box center [695, 563] width 30 height 29
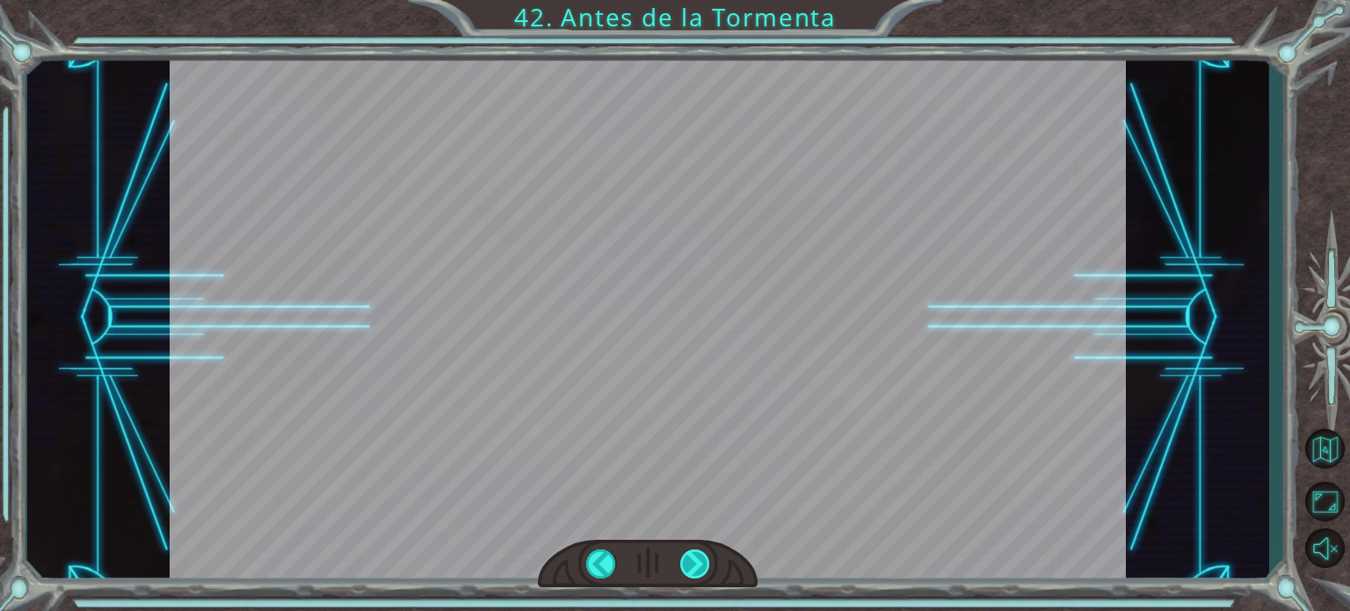
click at [699, 553] on div at bounding box center [695, 563] width 30 height 29
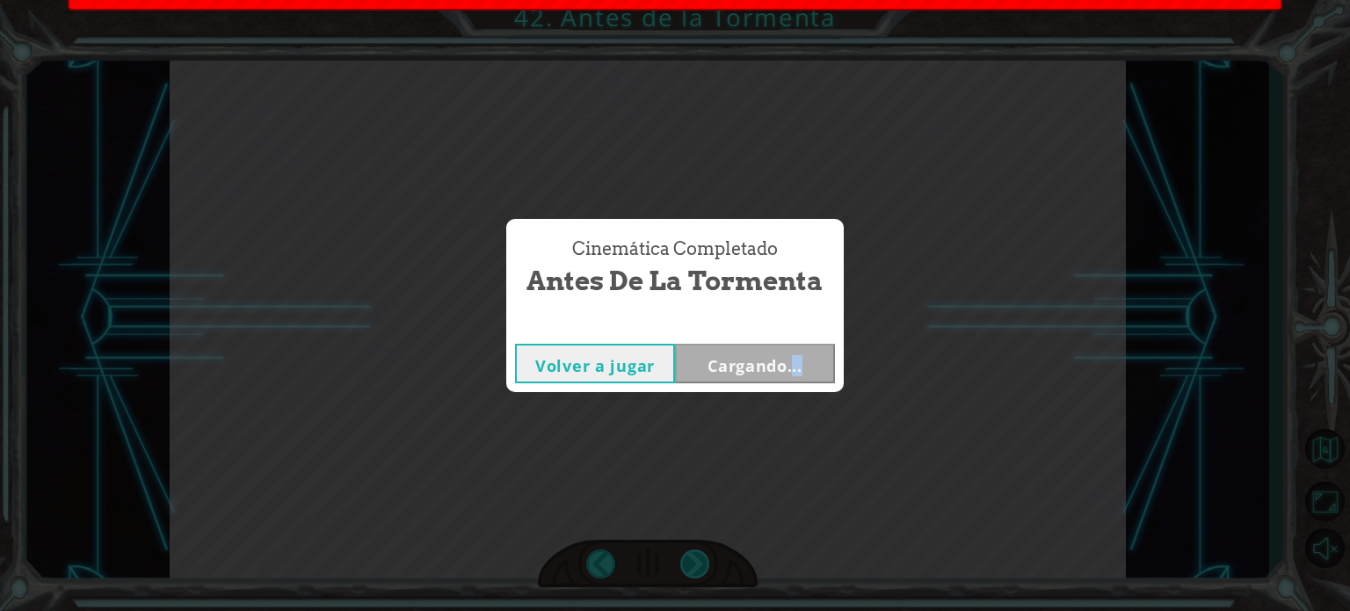
click at [699, 553] on div "Cinemática Completado Antes de la Tormenta Volver a jugar Cargando..." at bounding box center [675, 305] width 1350 height 611
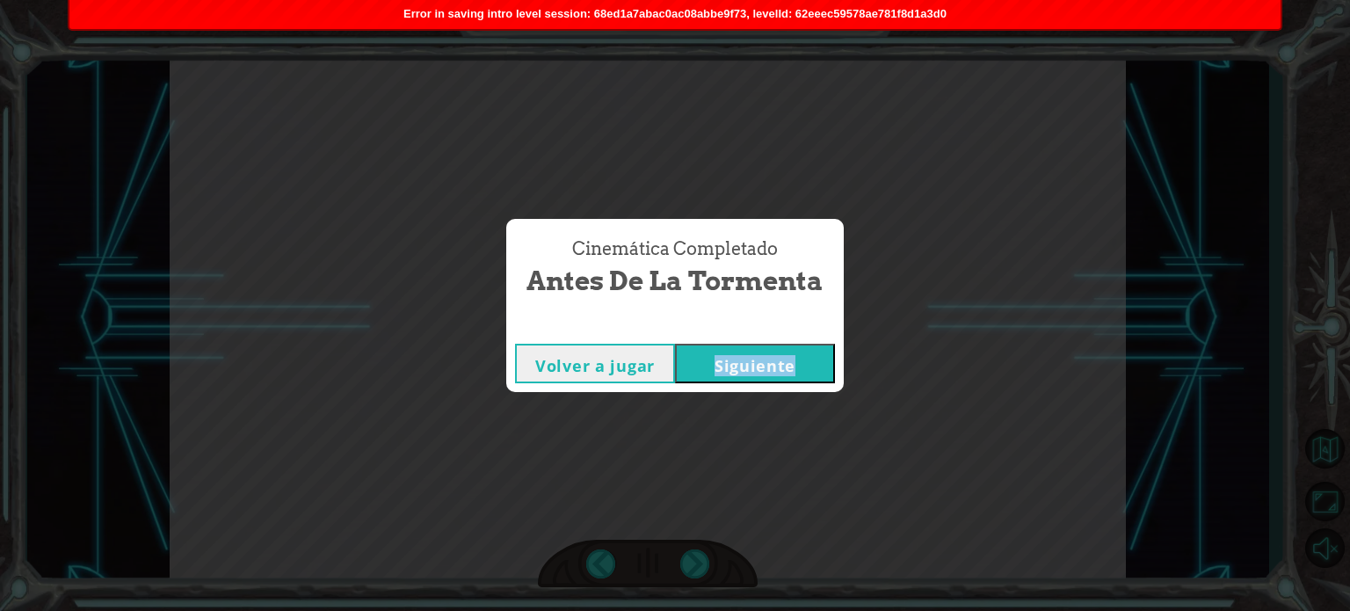
click at [721, 389] on div "Volver a jugar [GEOGRAPHIC_DATA]" at bounding box center [674, 363] width 337 height 57
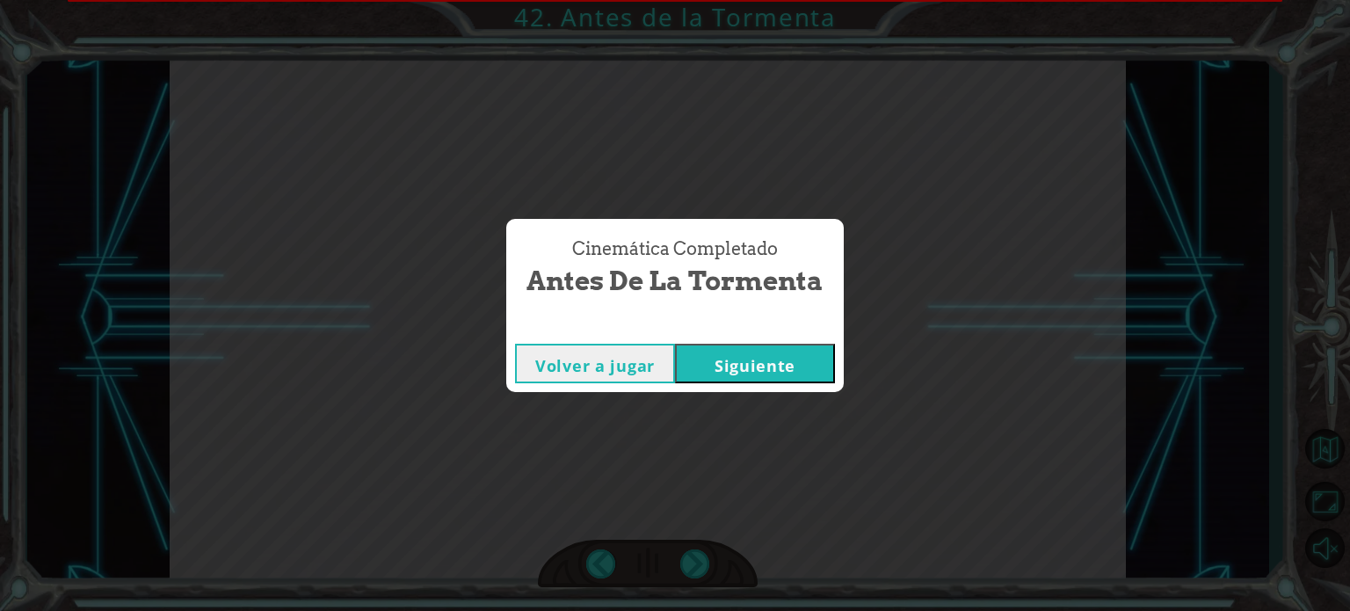
click at [717, 376] on button "Siguiente" at bounding box center [755, 364] width 160 height 40
